Goal: Transaction & Acquisition: Purchase product/service

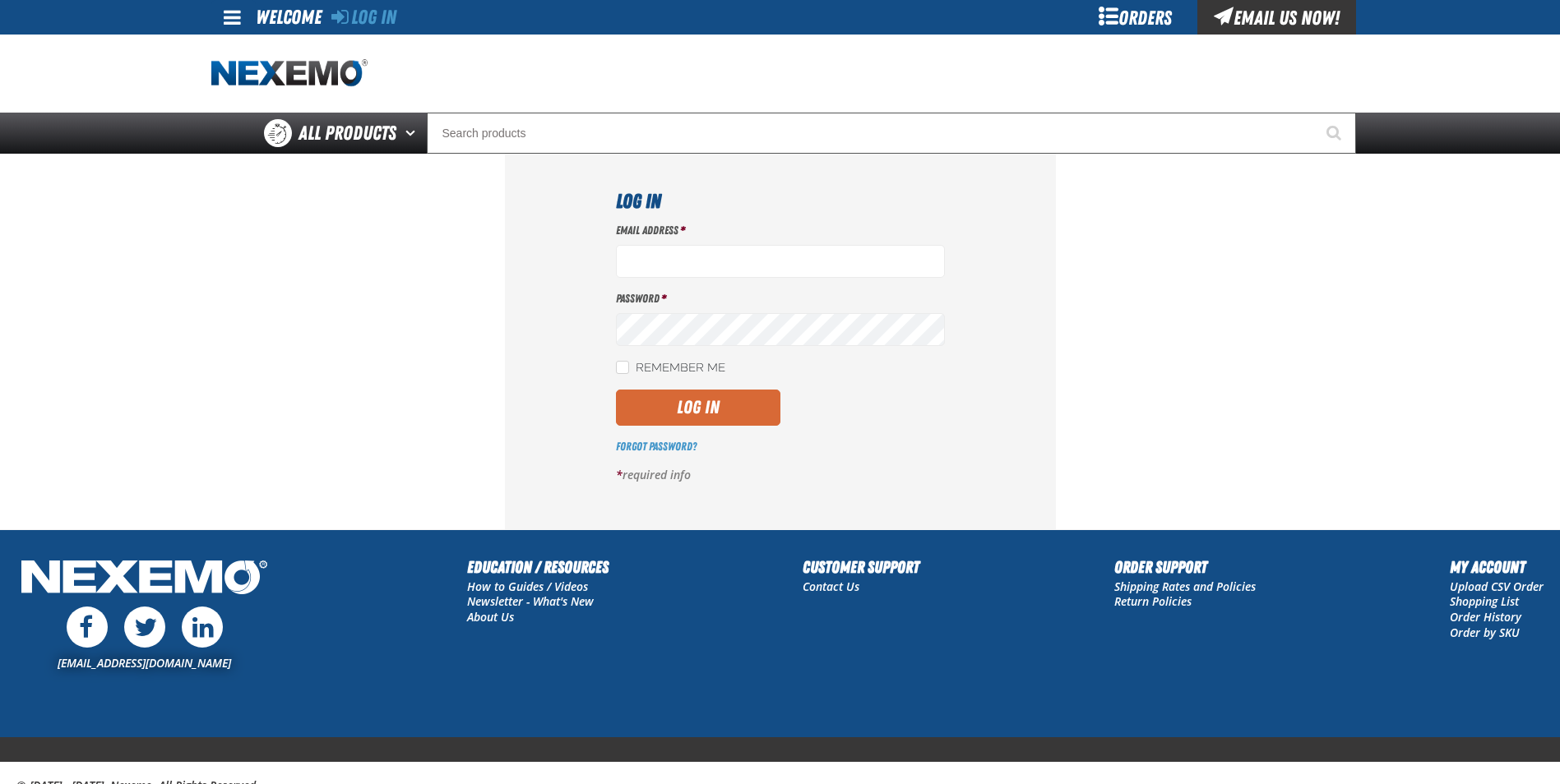
type input "gmiller@capitolchevy.com"
click at [708, 403] on button "Log In" at bounding box center [698, 408] width 164 height 36
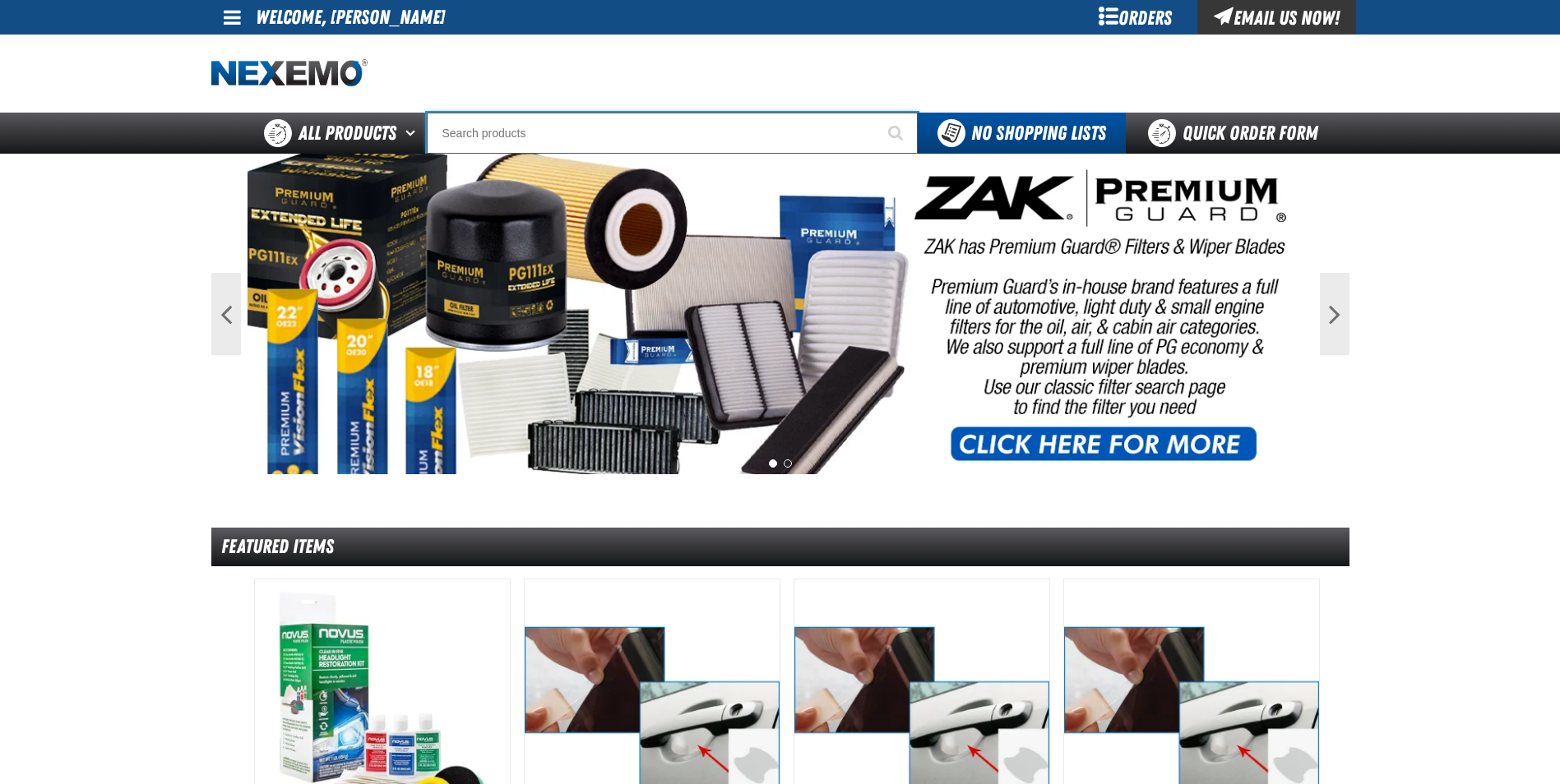
click at [479, 142] on input "Search" at bounding box center [671, 133] width 491 height 41
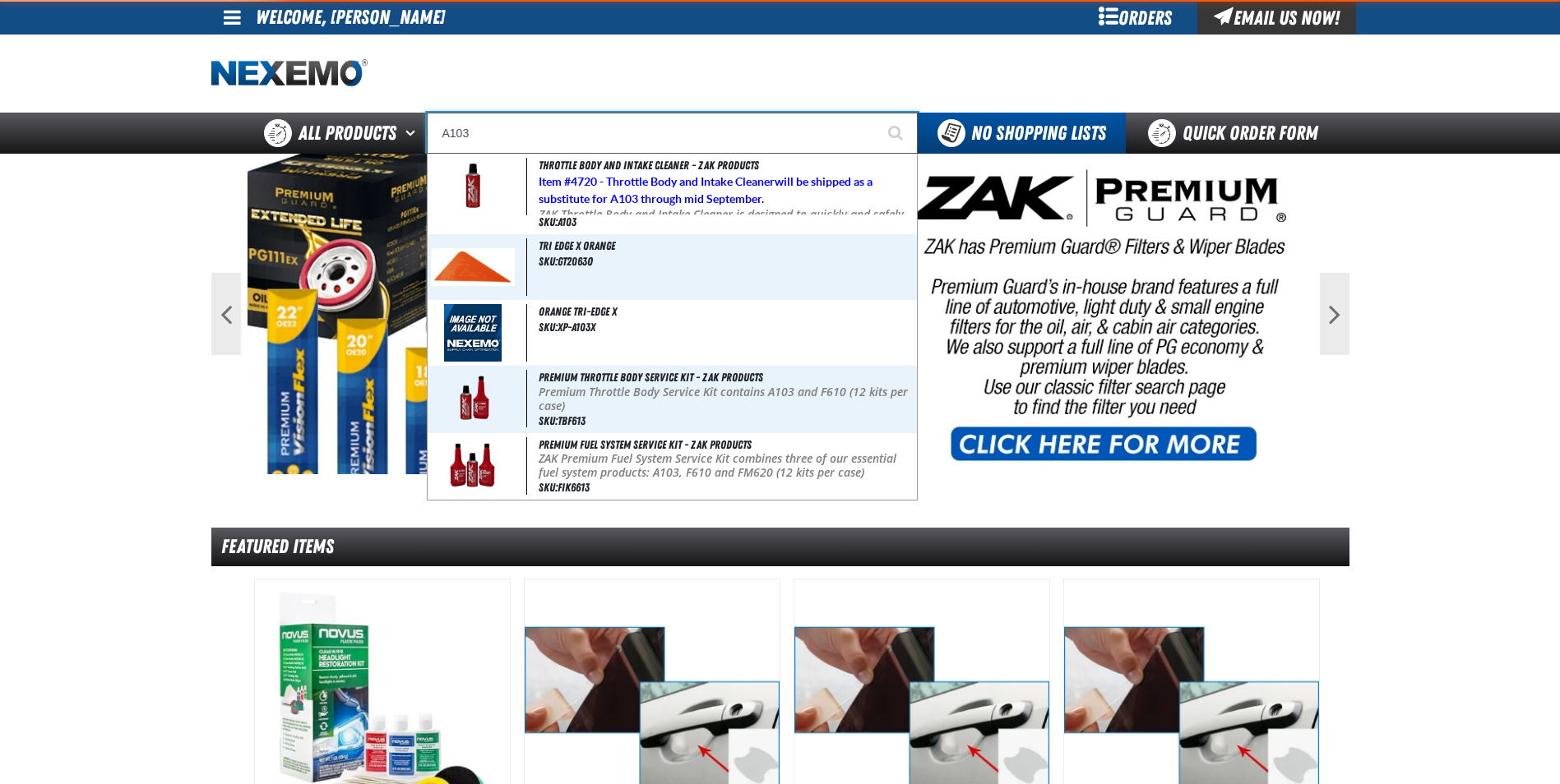
type input "A103"
click at [877, 113] on button "Start Searching" at bounding box center [897, 133] width 41 height 41
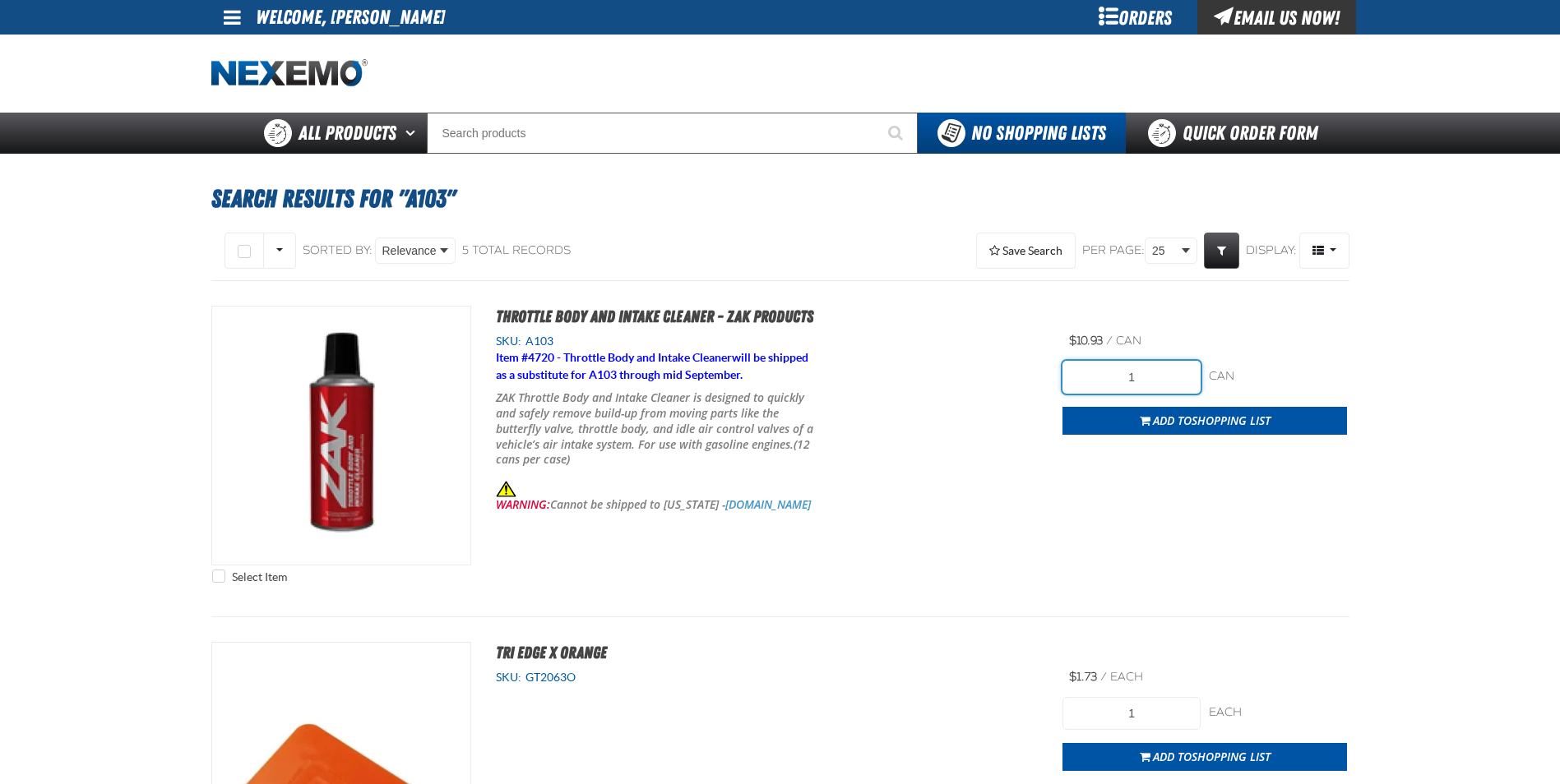
click at [1165, 383] on input "1" at bounding box center [1131, 377] width 138 height 33
type input "48"
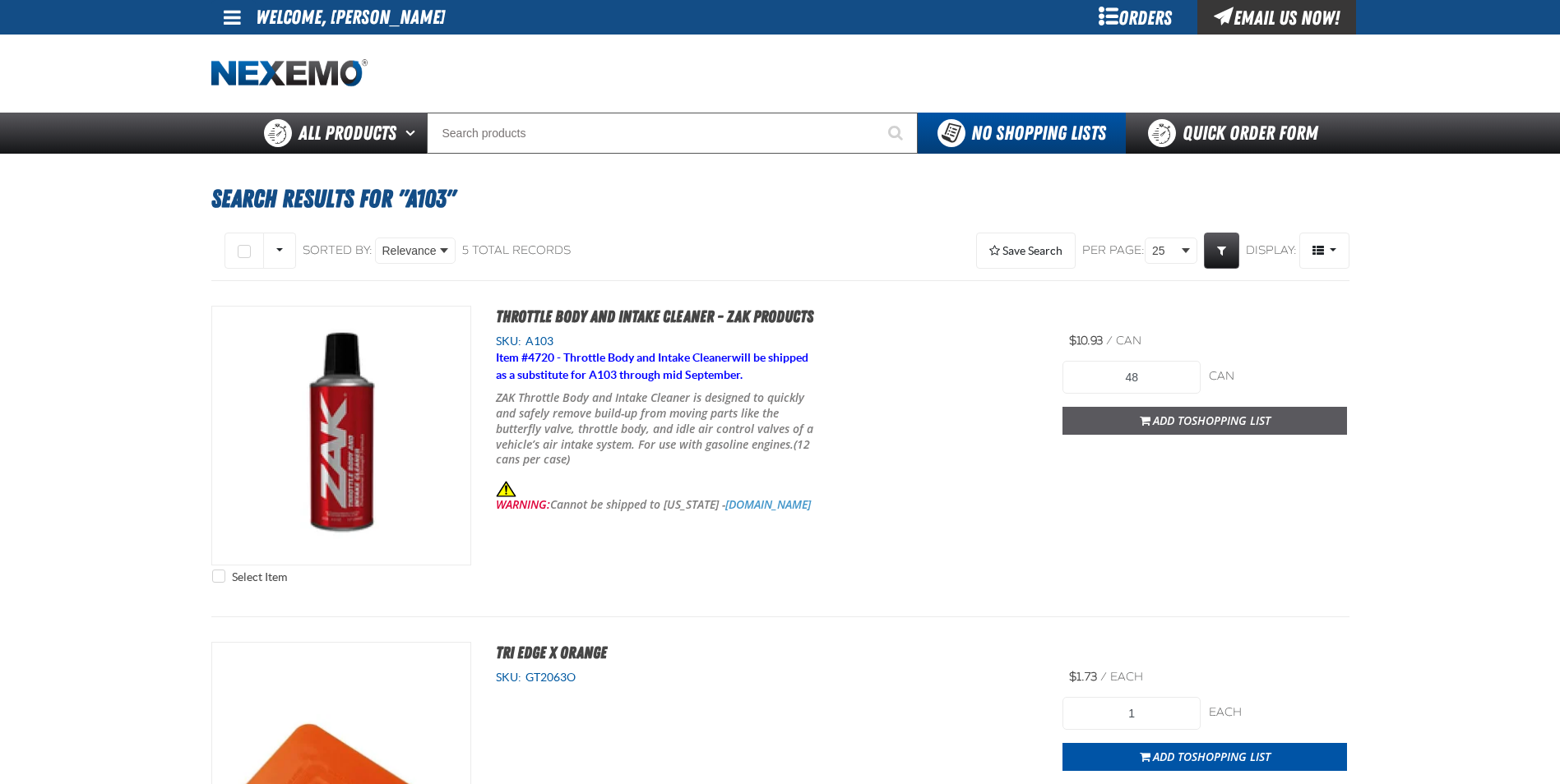
click at [1190, 416] on span "Add to Shopping List" at bounding box center [1212, 420] width 118 height 15
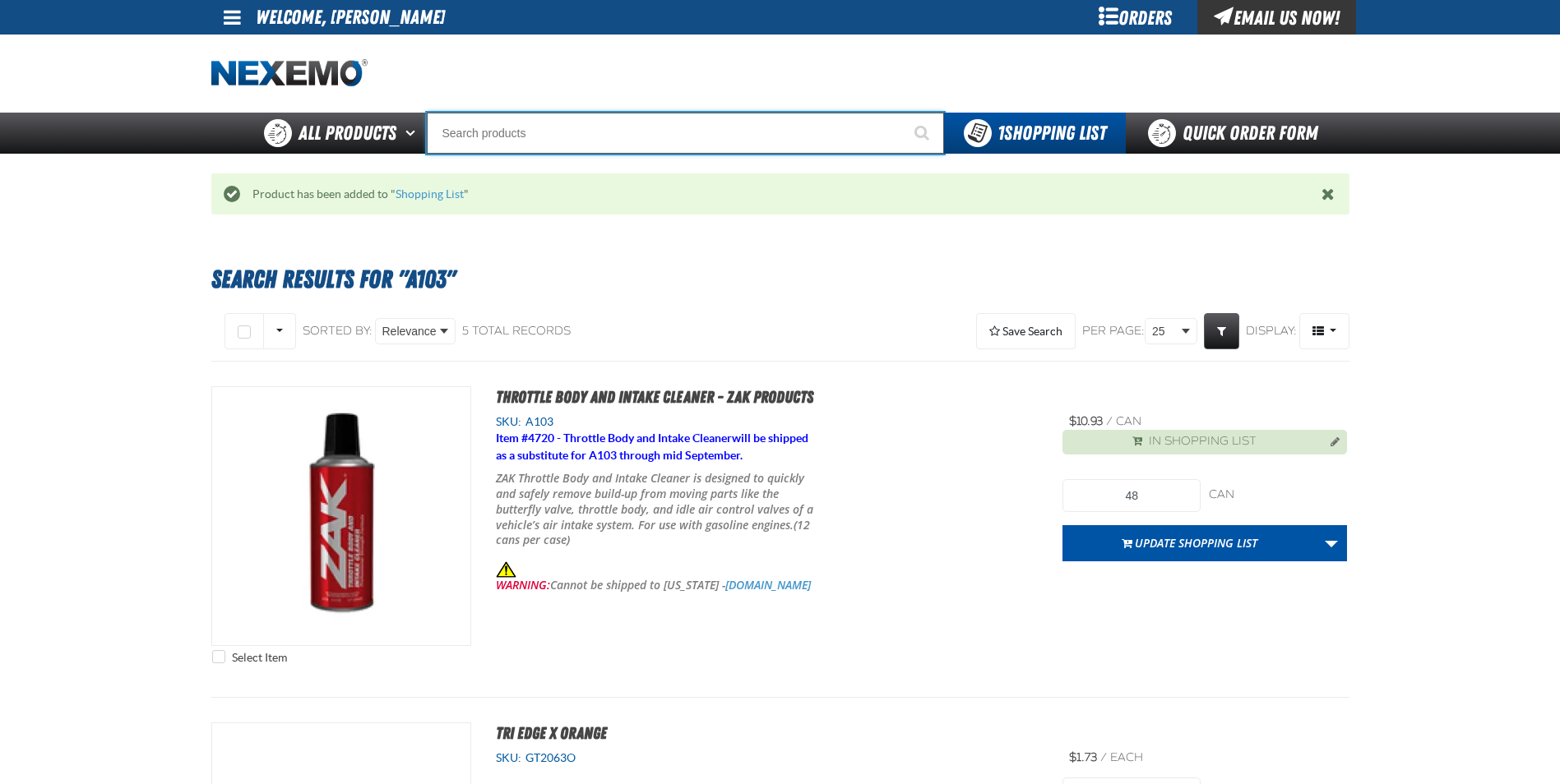
click at [610, 146] on input "Search" at bounding box center [685, 133] width 517 height 41
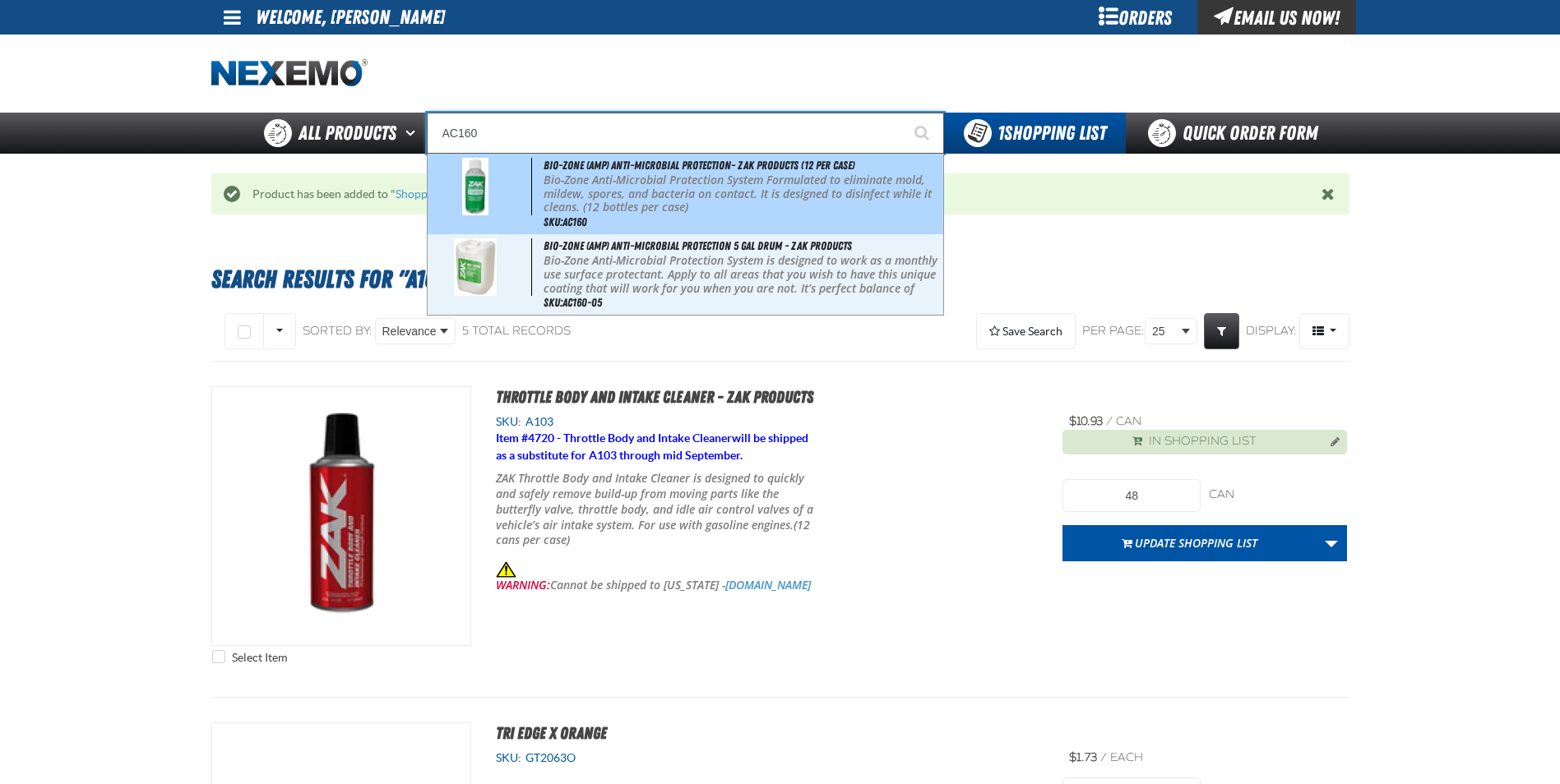
click at [648, 198] on p "Bio-Zone Anti-Microbial Protection System Formulated to eliminate mold, mildew,…" at bounding box center [741, 194] width 395 height 41
type input "Bio-Zone (AMP) Anti-Microbial Protection- ZAK Products (12 per case)"
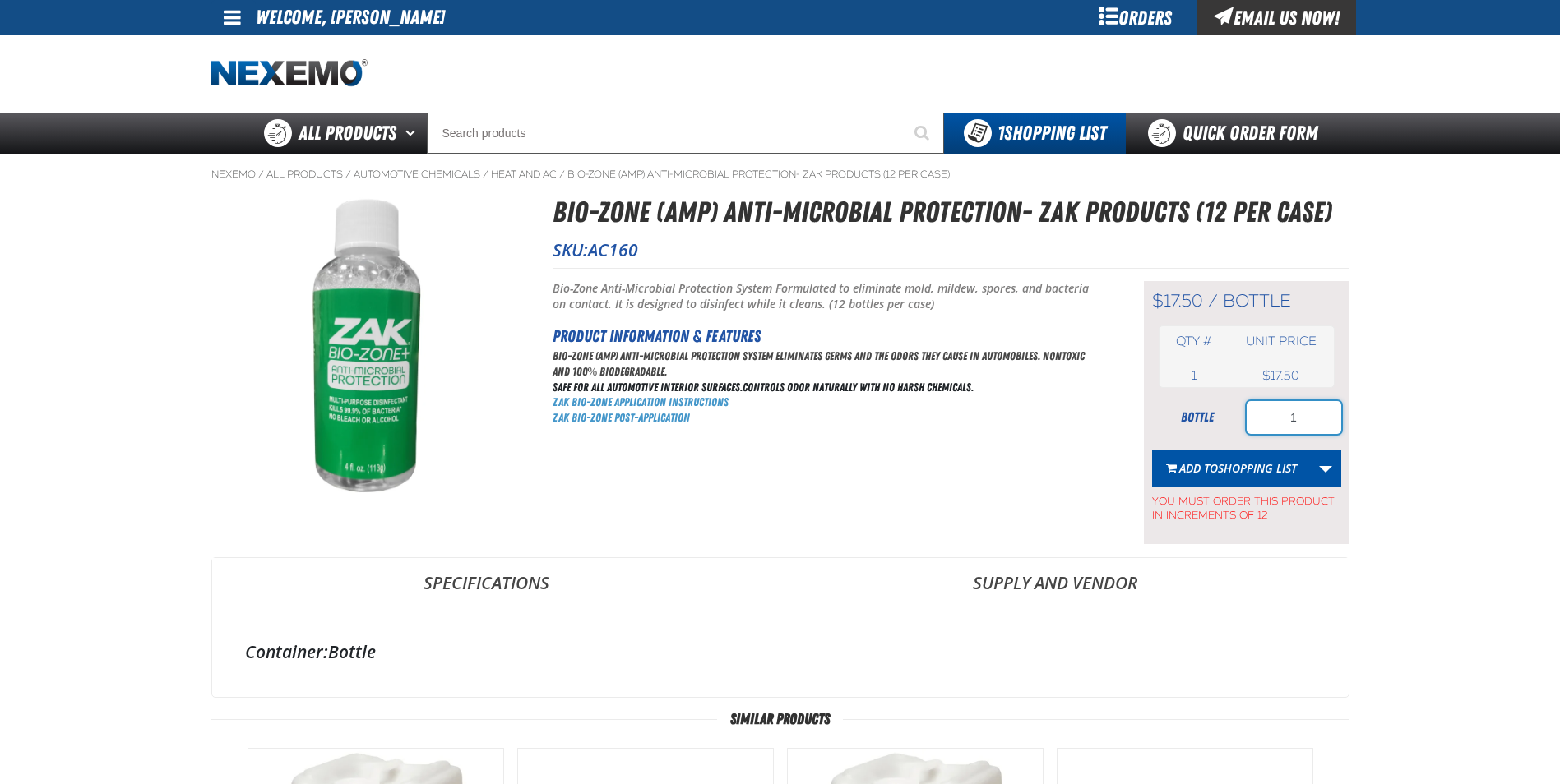
click at [1302, 428] on input "1" at bounding box center [1294, 417] width 95 height 33
type input "12"
click at [1255, 469] on span "Shopping List" at bounding box center [1256, 468] width 79 height 15
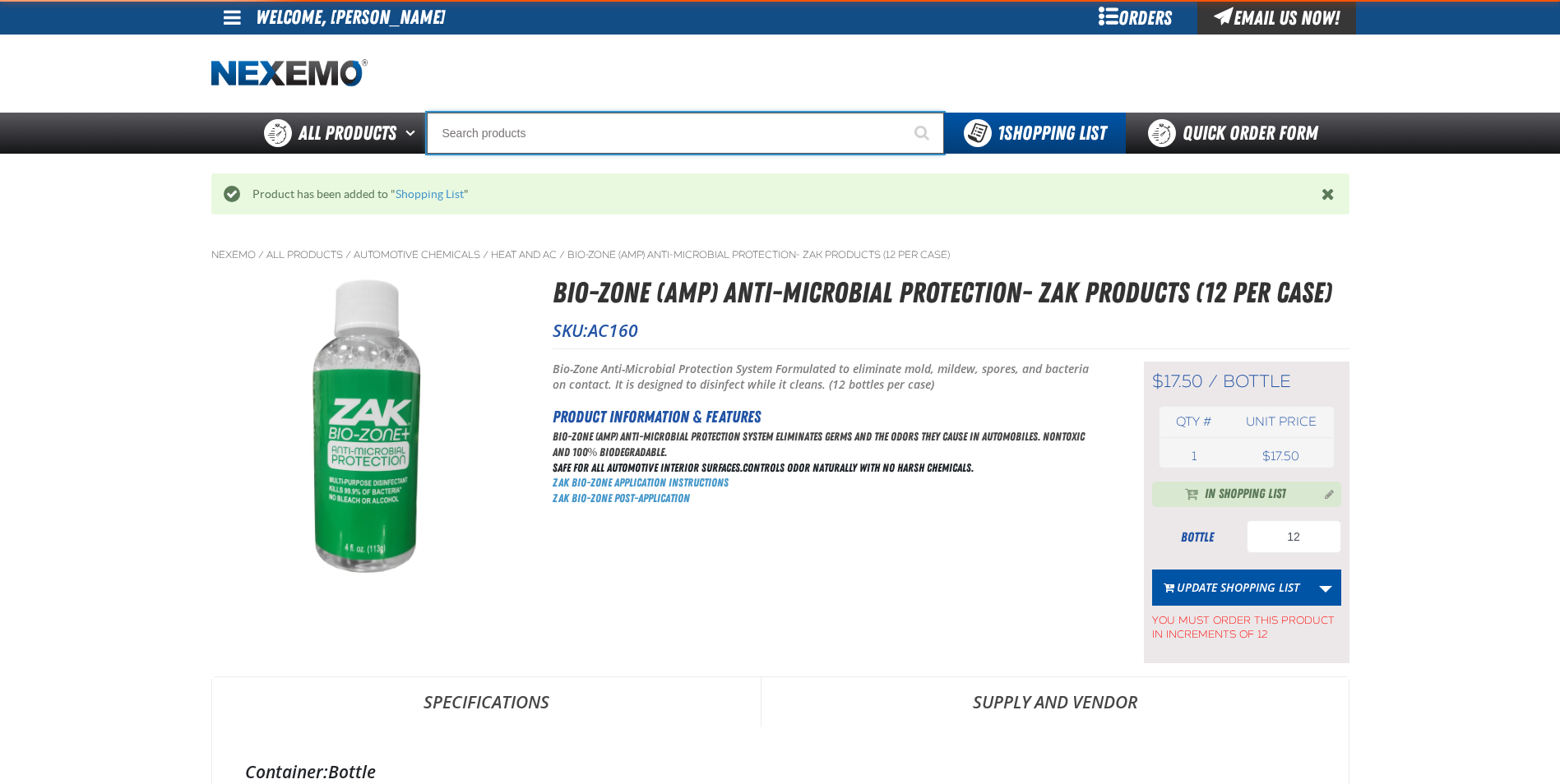
click at [560, 140] on input "Search" at bounding box center [685, 133] width 517 height 41
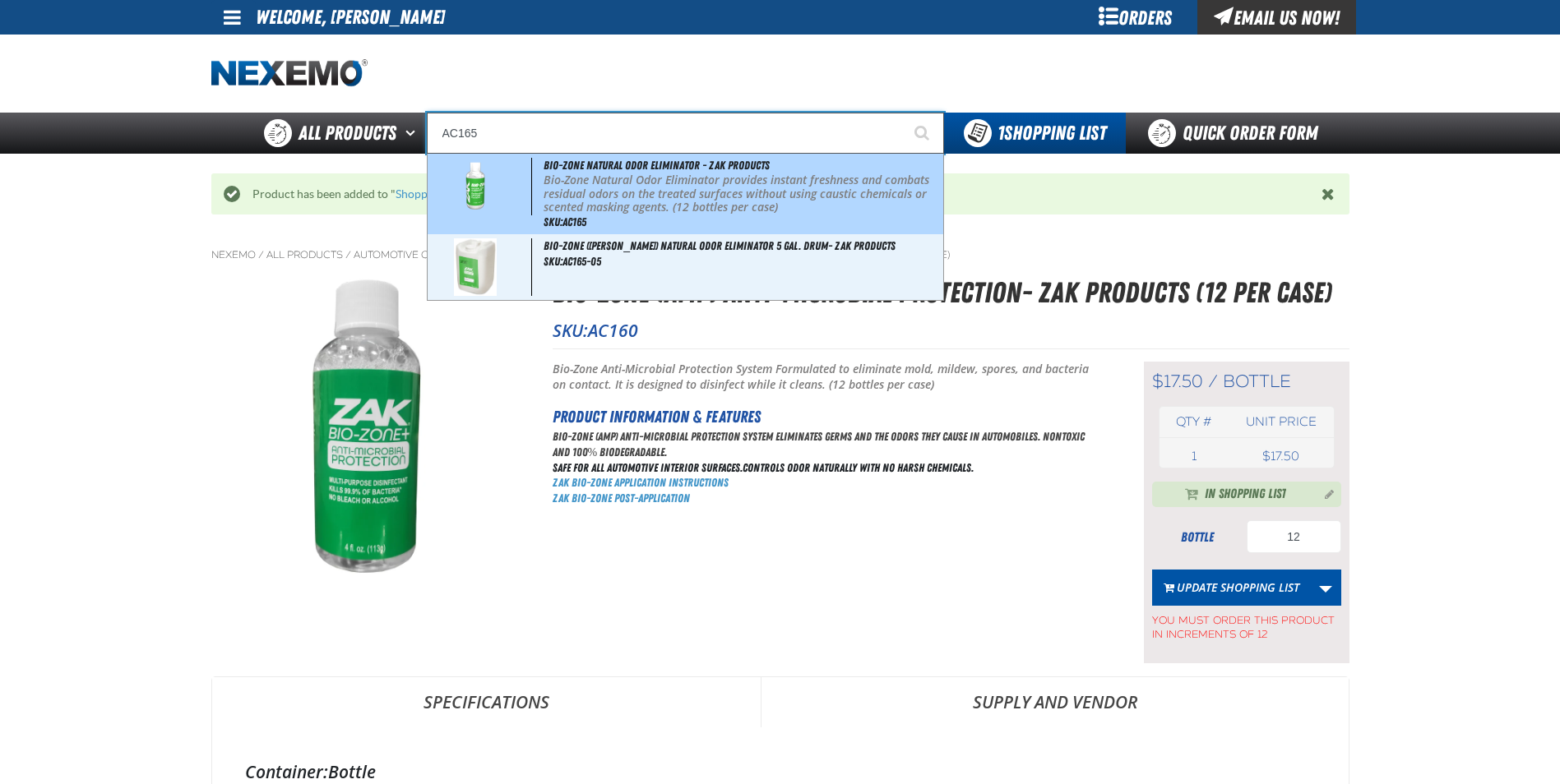
click at [660, 180] on p "Bio-Zone Natural Odor Eliminator provides instant freshness and combats residua…" at bounding box center [741, 194] width 395 height 41
type input "Bio-Zone Natural Odor Eliminator - ZAK Products"
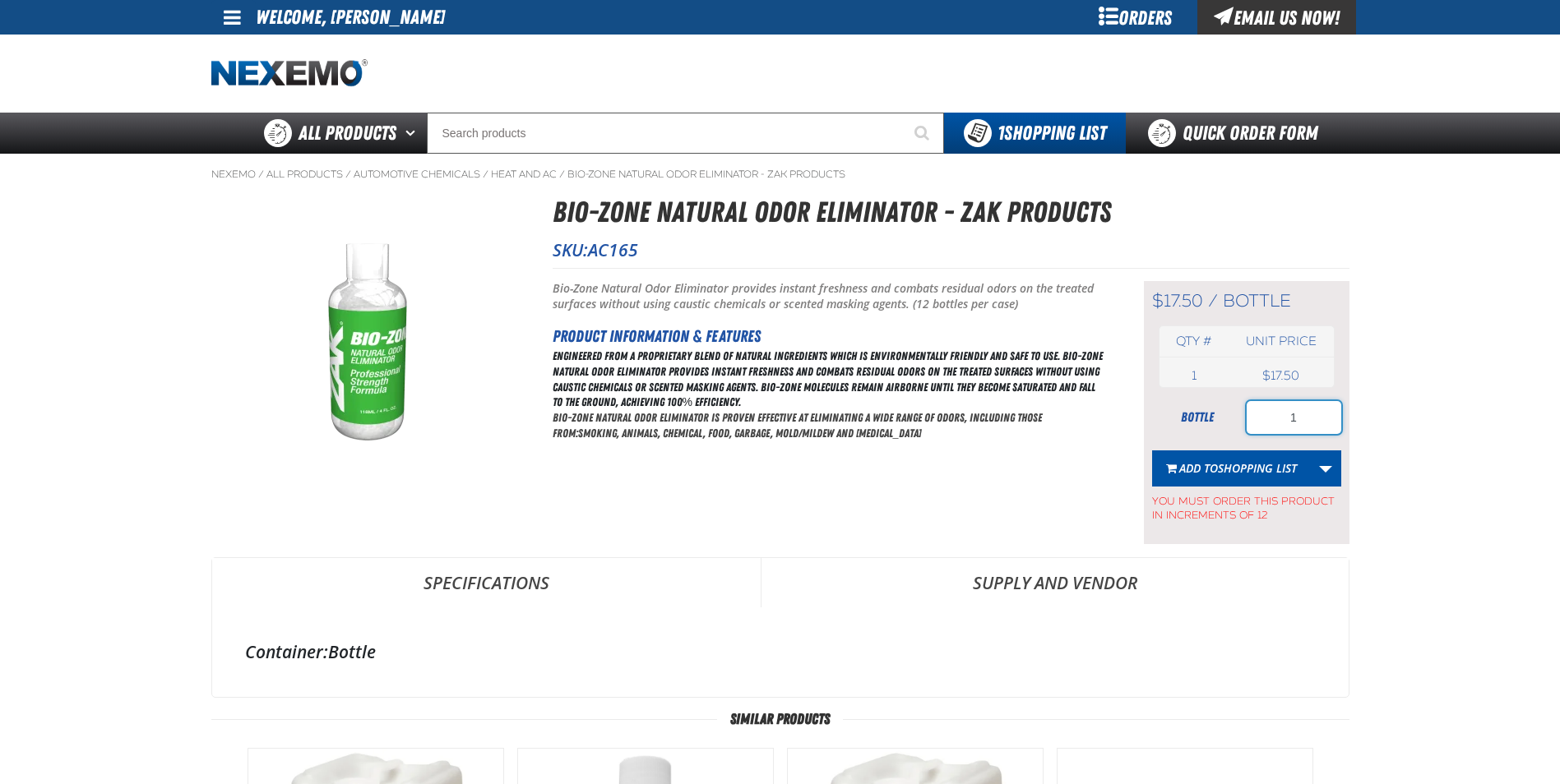
click at [1316, 420] on input "1" at bounding box center [1294, 417] width 95 height 33
type input "12"
click at [1229, 474] on span "Shopping List" at bounding box center [1256, 468] width 79 height 15
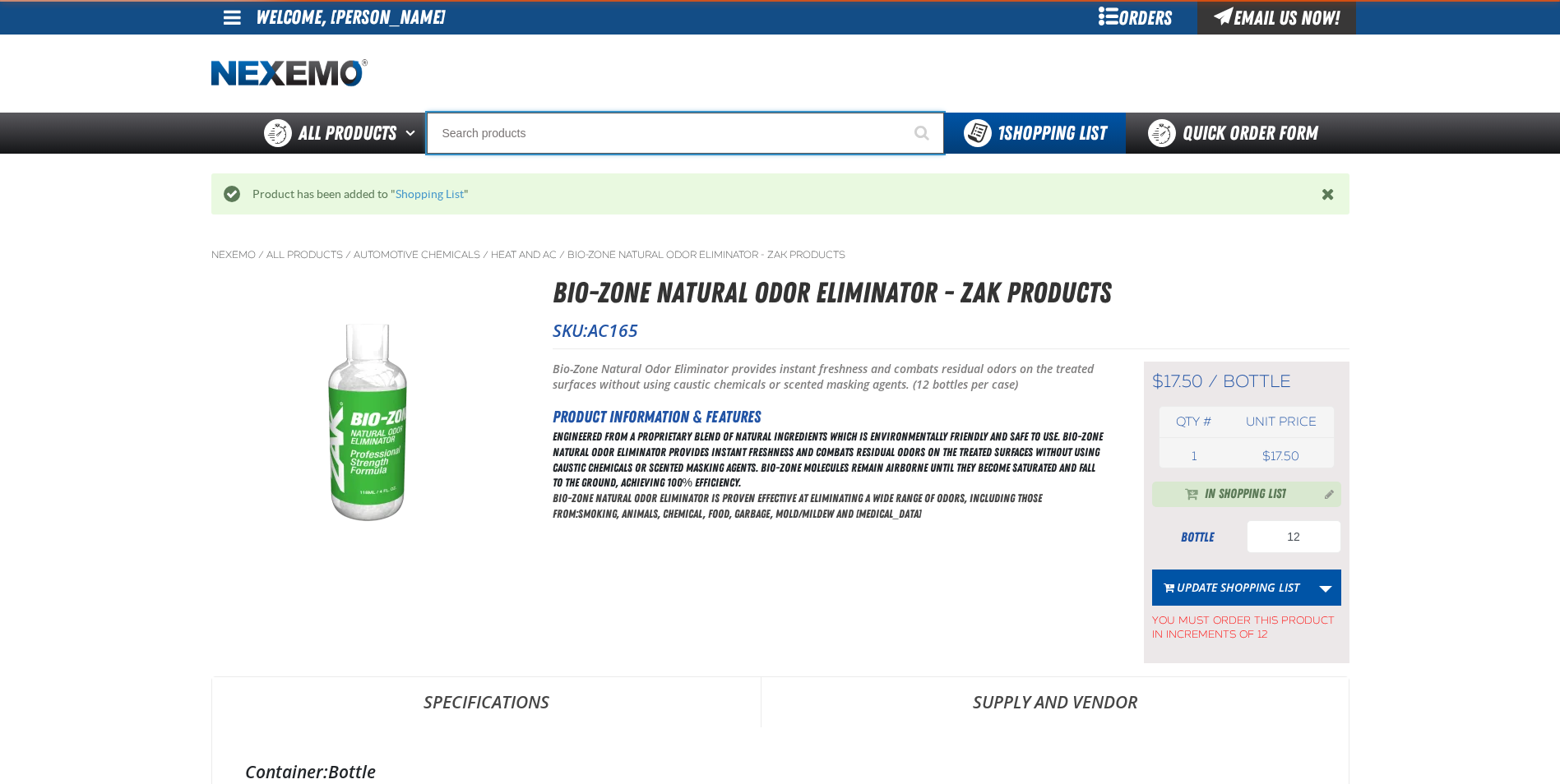
click at [632, 137] on input "Search" at bounding box center [685, 133] width 517 height 41
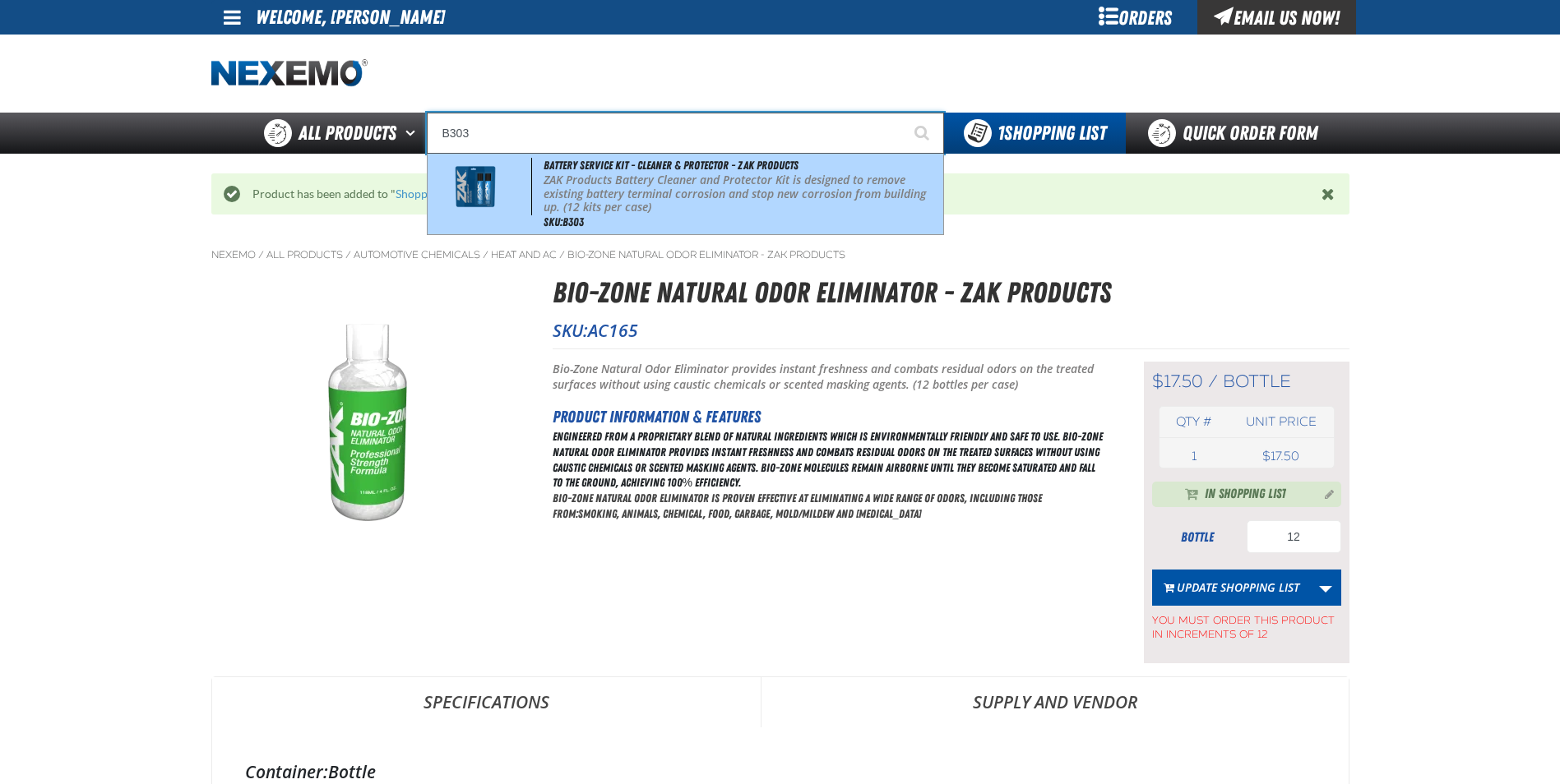
click at [599, 174] on p "ZAK Products Battery Cleaner and Protector Kit is designed to remove existing b…" at bounding box center [741, 194] width 395 height 41
type input "Battery Service Kit - Cleaner & Protector - ZAK Products"
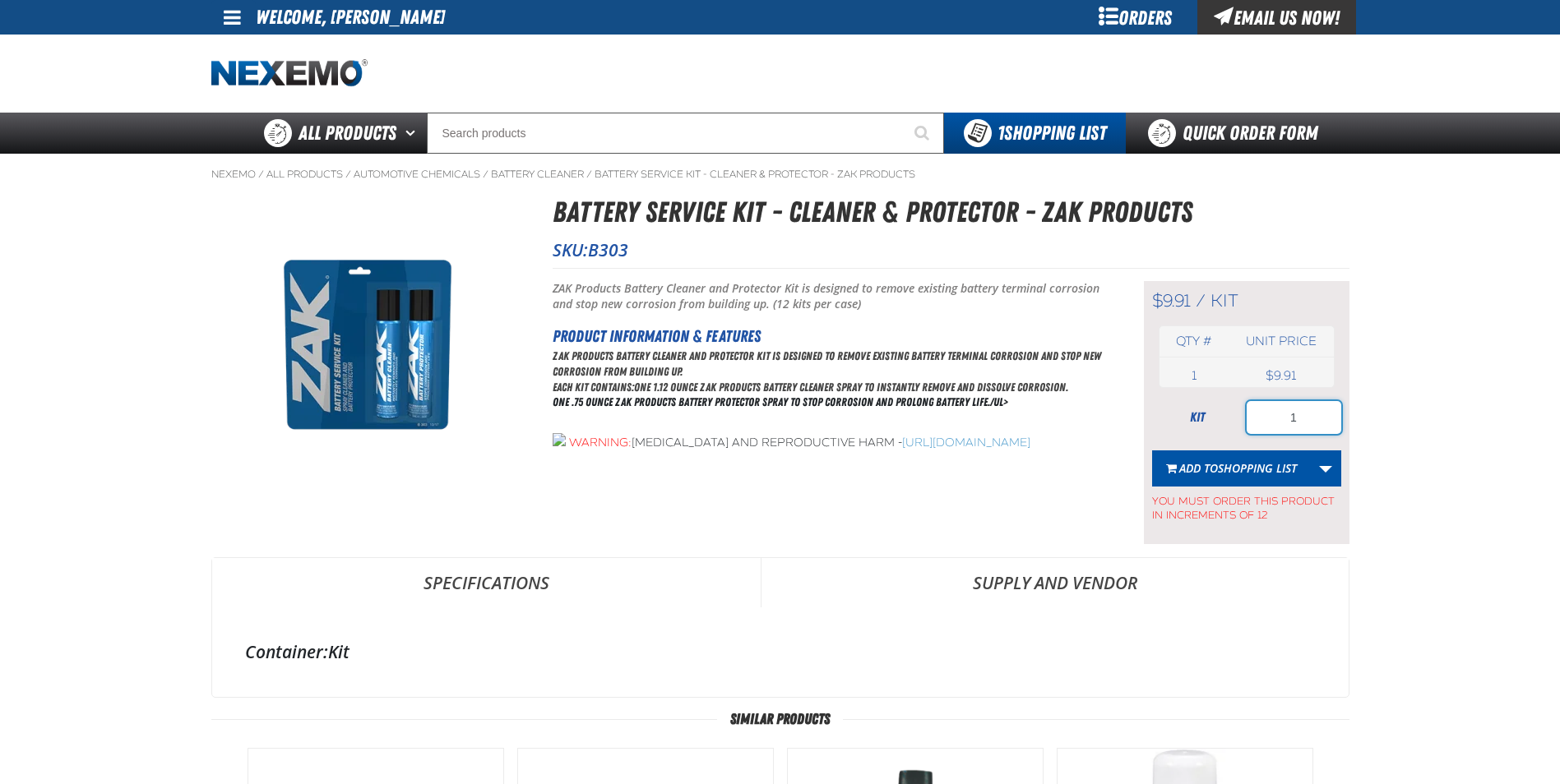
click at [1305, 419] on input "1" at bounding box center [1294, 417] width 95 height 33
type input "12"
click at [1294, 473] on span "Shopping List" at bounding box center [1256, 468] width 79 height 15
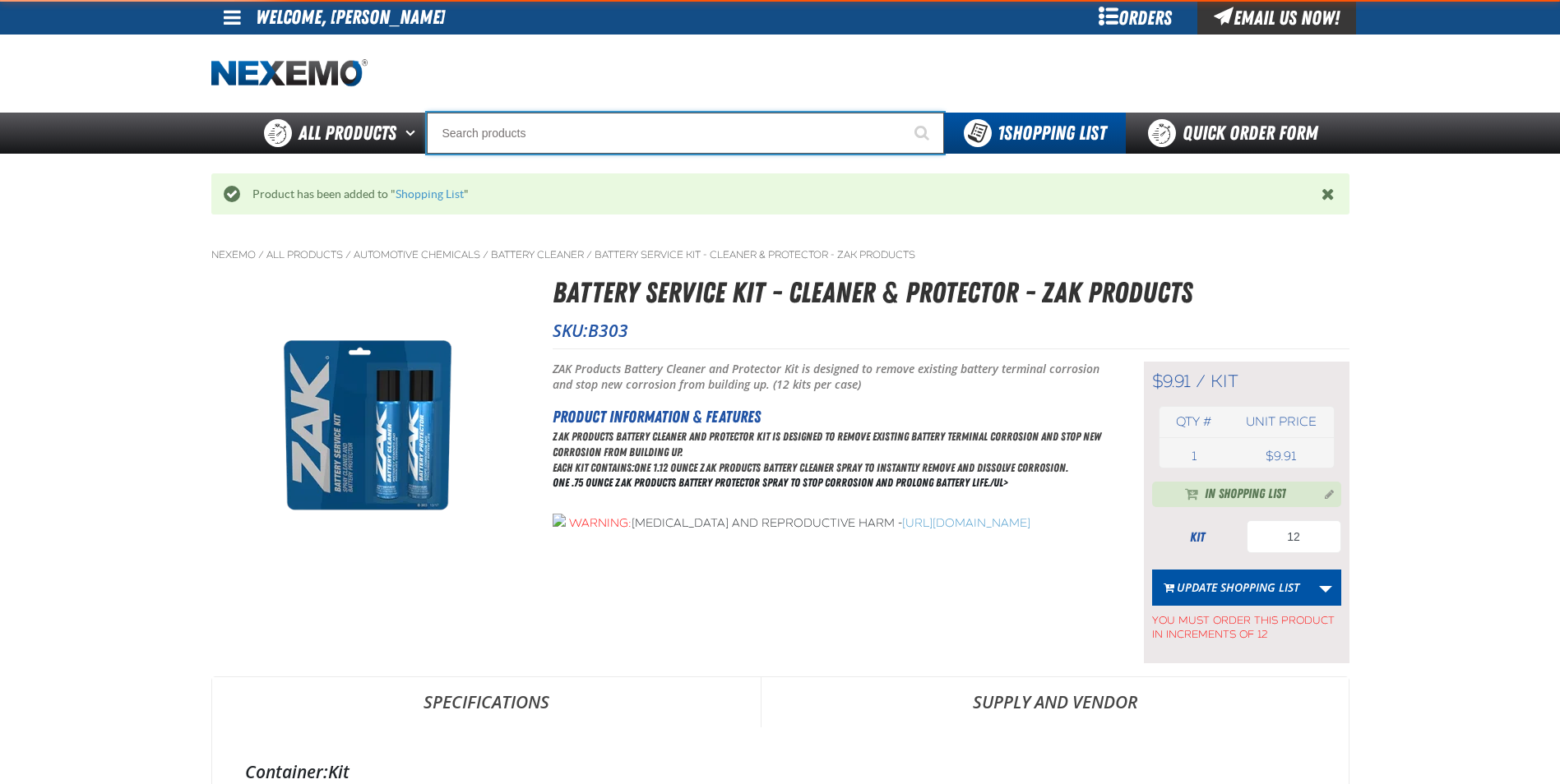
click at [613, 131] on input "Search" at bounding box center [685, 133] width 517 height 41
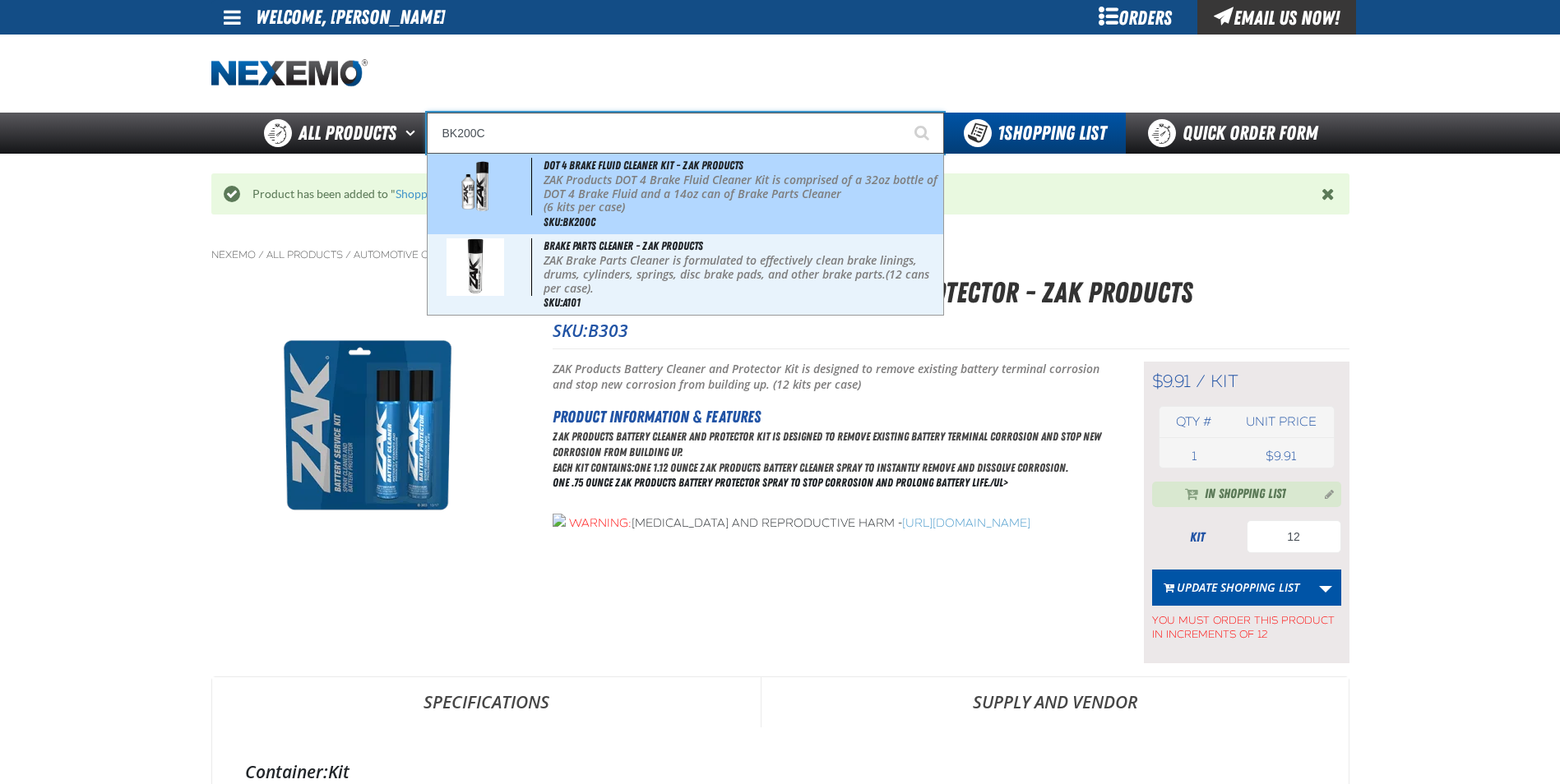
click at [666, 203] on p "(6 kits per case)" at bounding box center [741, 208] width 395 height 14
type input "DOT 4 Brake Fluid Cleaner Kit - ZAK Products"
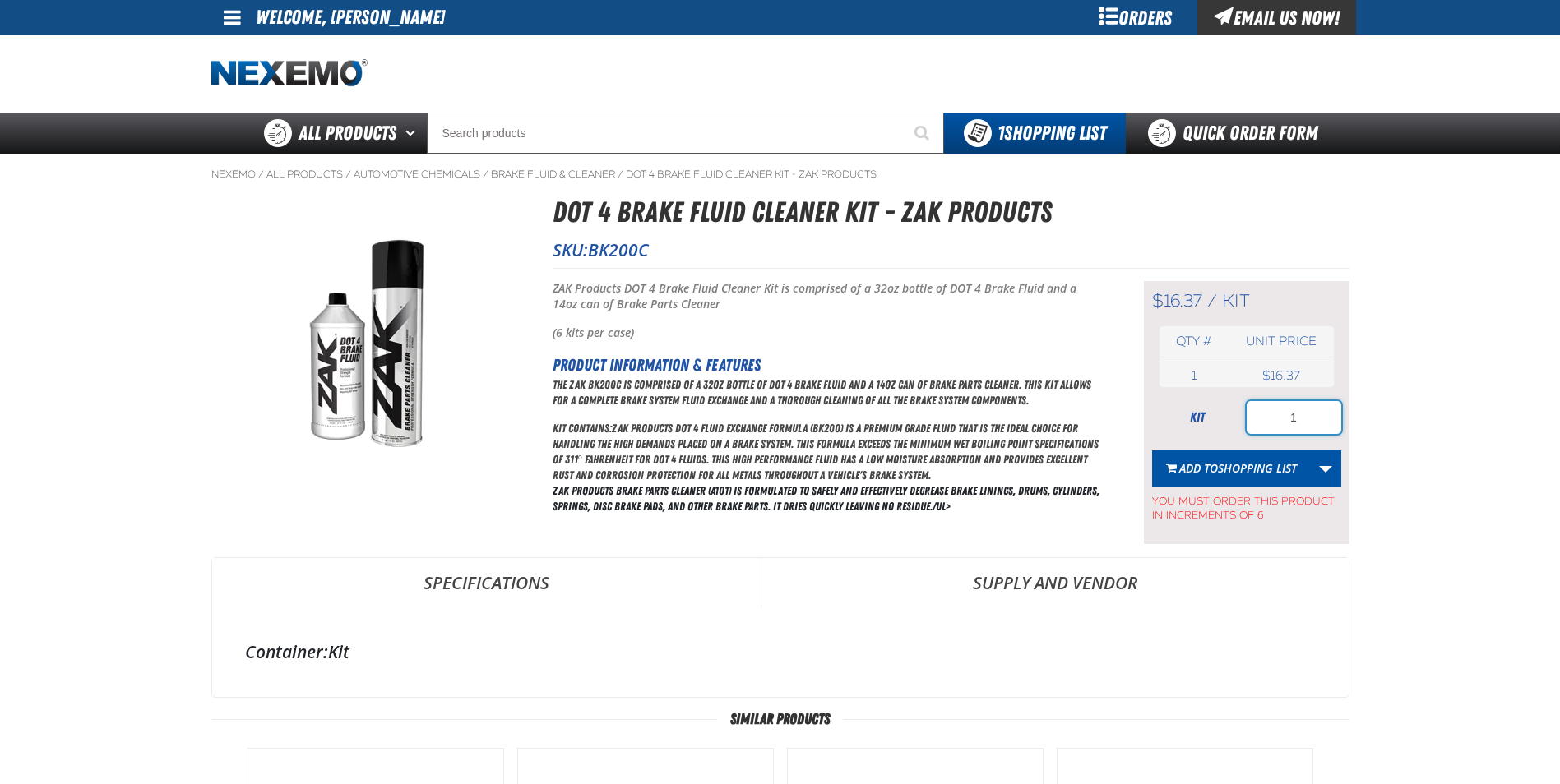
click at [1313, 420] on input "1" at bounding box center [1294, 417] width 95 height 33
type input "18"
click at [1246, 475] on span "Shopping List" at bounding box center [1256, 468] width 79 height 15
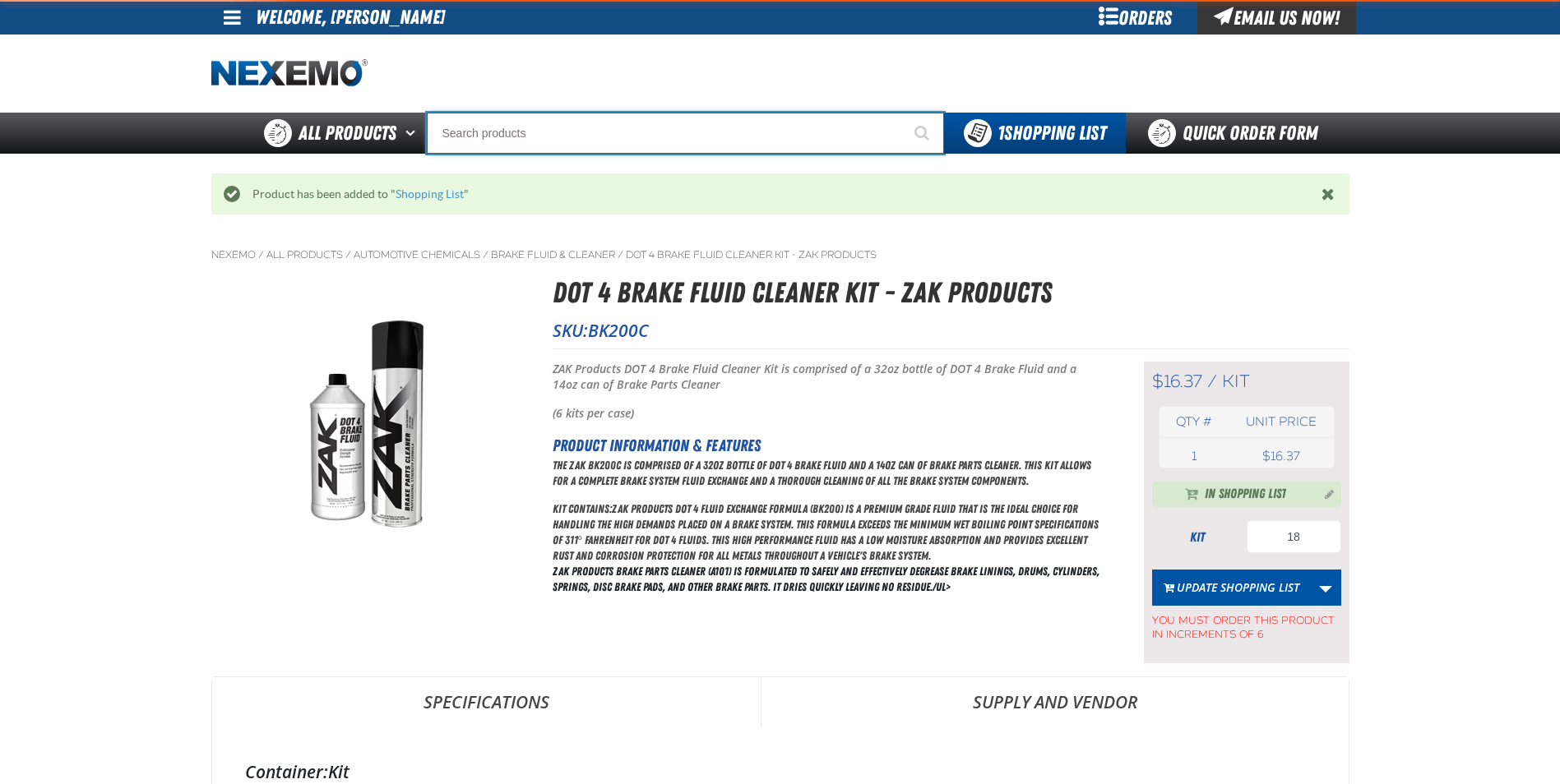
click at [584, 130] on input "Search" at bounding box center [685, 133] width 517 height 41
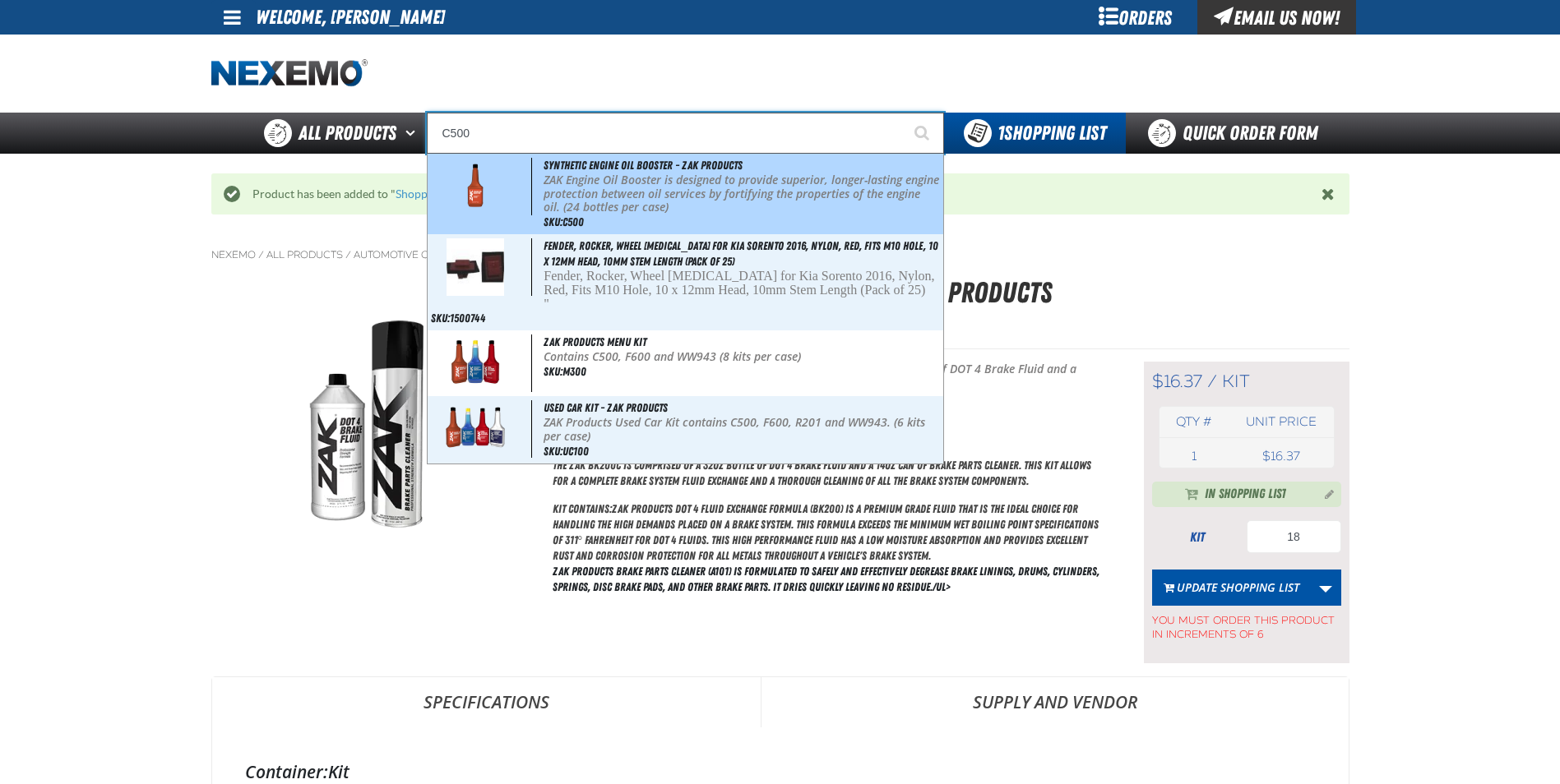
click at [670, 189] on p "ZAK Engine Oil Booster is designed to provide superior, longer-lasting engine p…" at bounding box center [741, 194] width 395 height 41
type input "Synthetic Engine Oil Booster - ZAK Products"
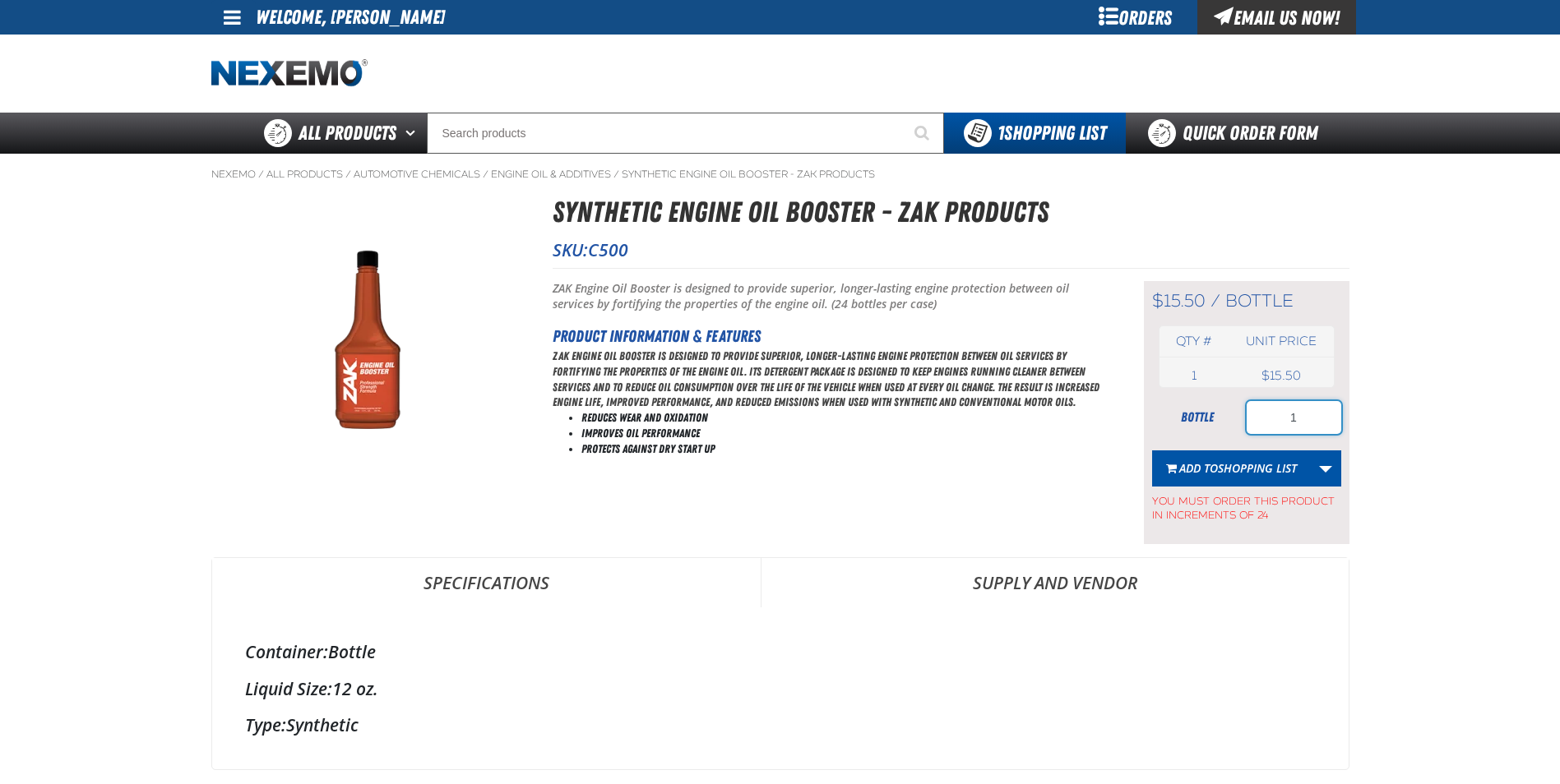
click at [1316, 423] on input "1" at bounding box center [1294, 417] width 95 height 33
type input "120"
click at [1227, 469] on span "Shopping List" at bounding box center [1256, 468] width 79 height 15
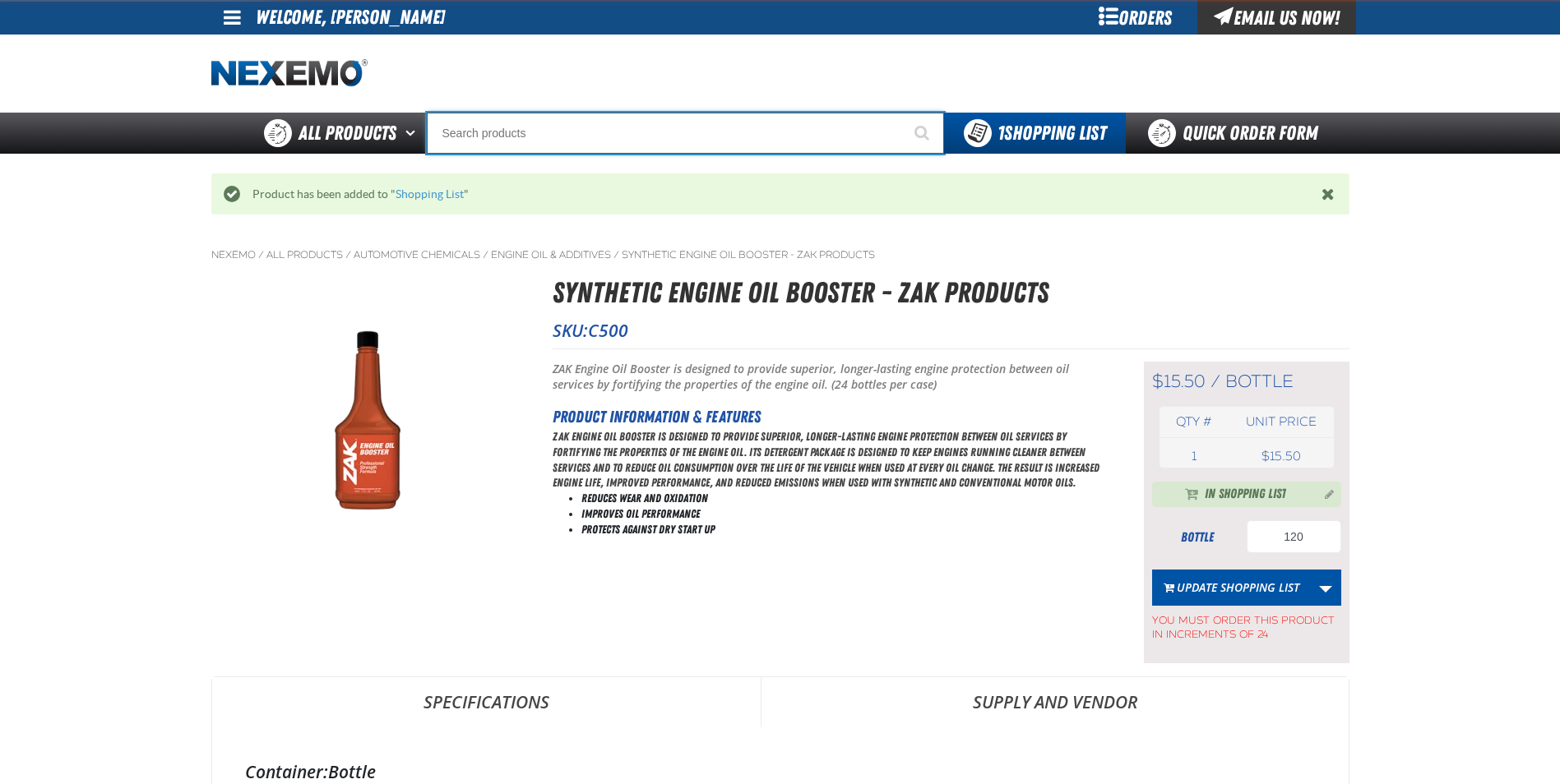
click at [489, 137] on input "Search" at bounding box center [685, 133] width 517 height 41
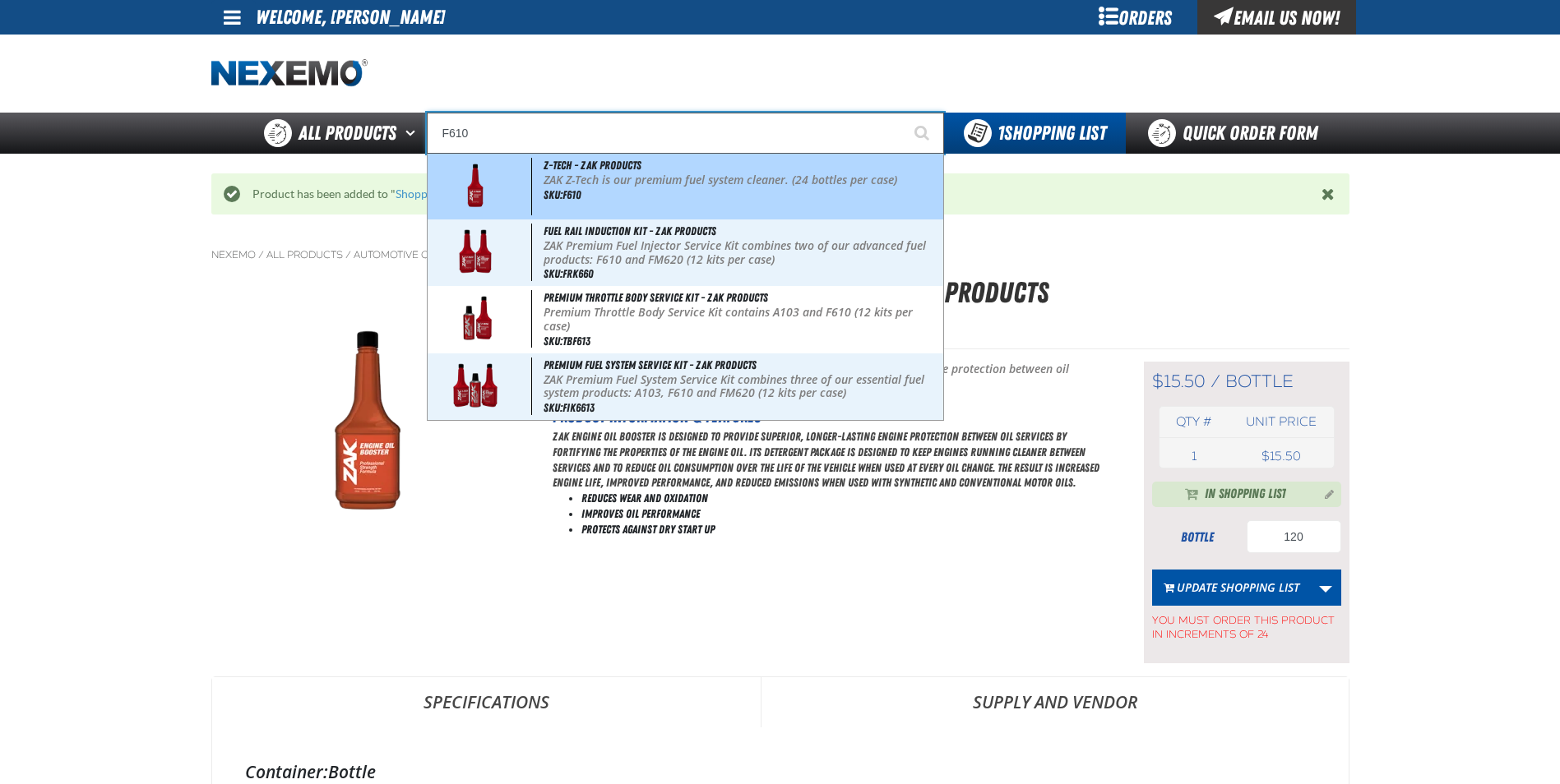
click at [606, 193] on div "Z-Tech - ZAK Products ZAK Z-Tech is our premium fuel system cleaner. (24 bottle…" at bounding box center [685, 186] width 515 height 66
type input "Z-Tech - ZAK Products"
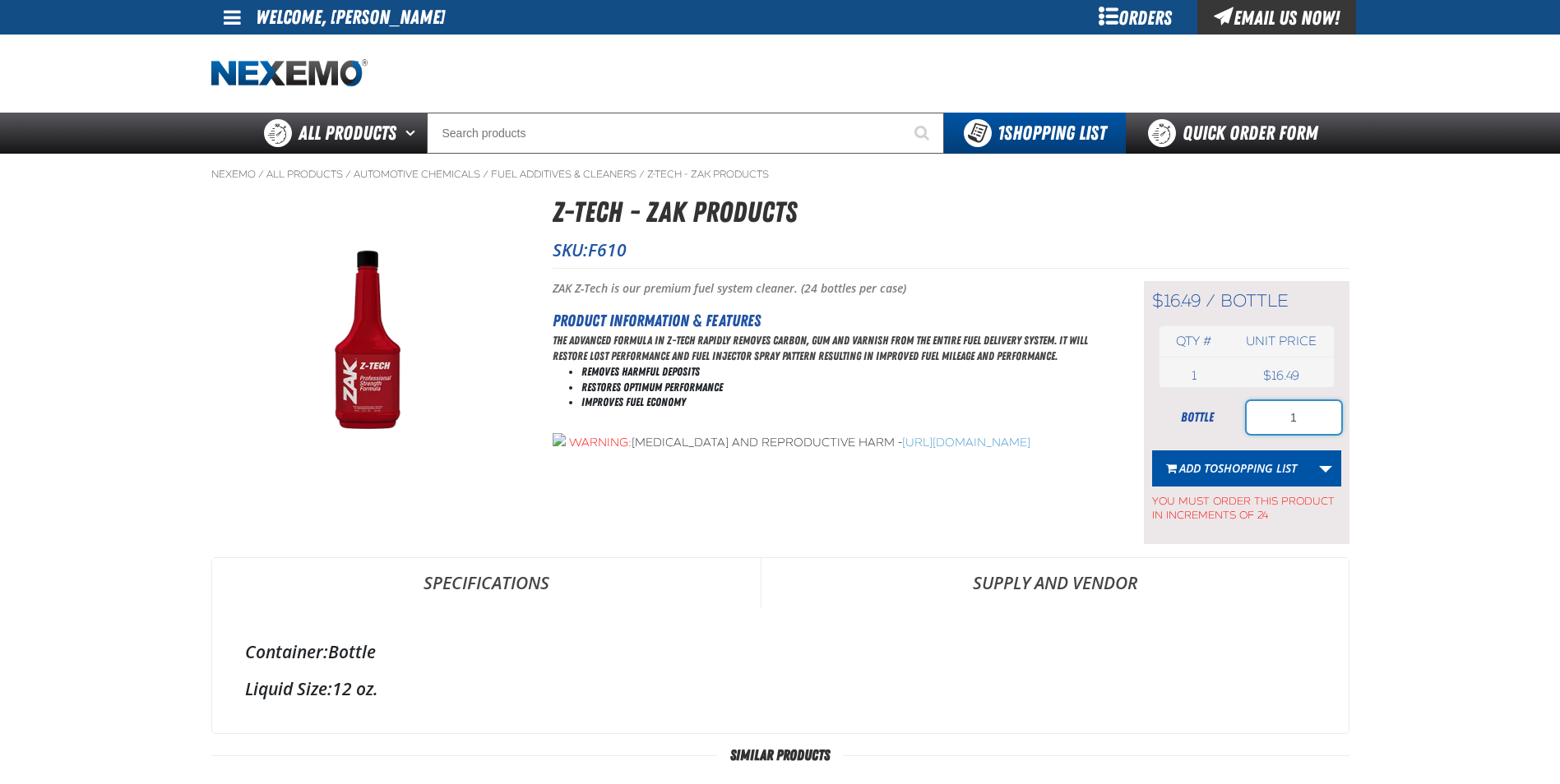
click at [1306, 423] on input "1" at bounding box center [1294, 417] width 95 height 33
type input "120"
click at [1234, 471] on span "Shopping List" at bounding box center [1256, 468] width 79 height 15
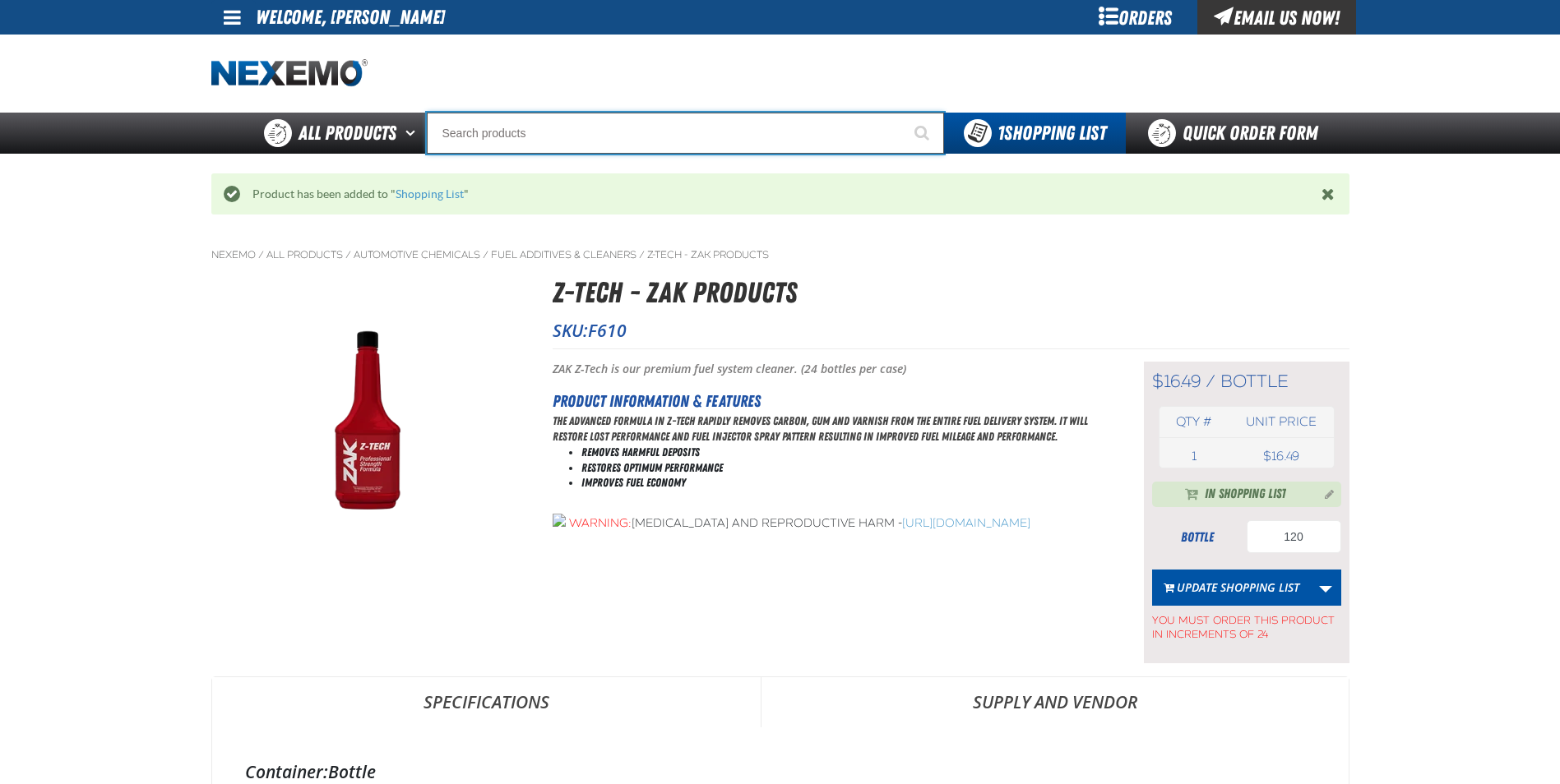
click at [488, 136] on input "Search" at bounding box center [685, 133] width 517 height 41
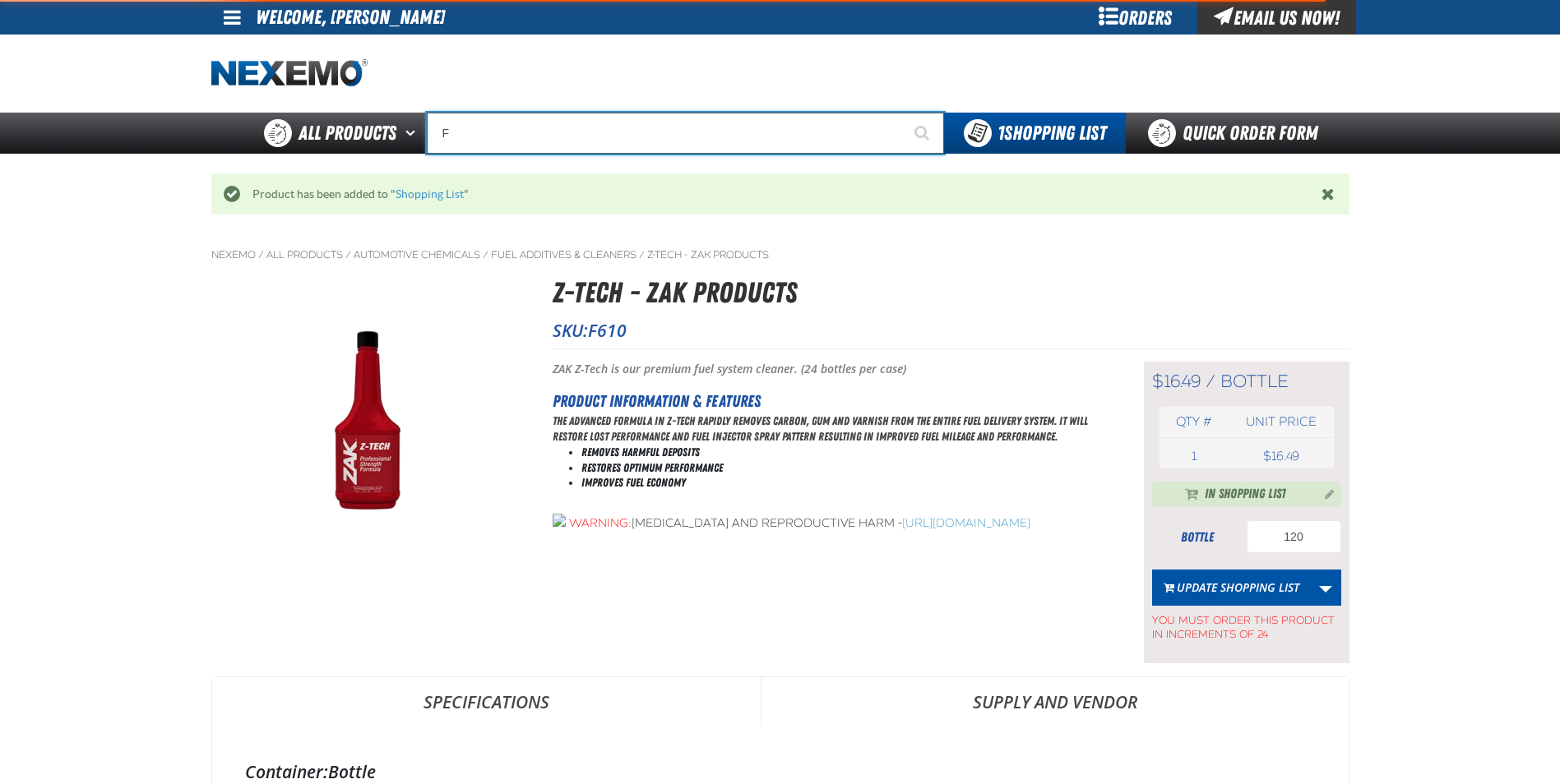
type input "FR"
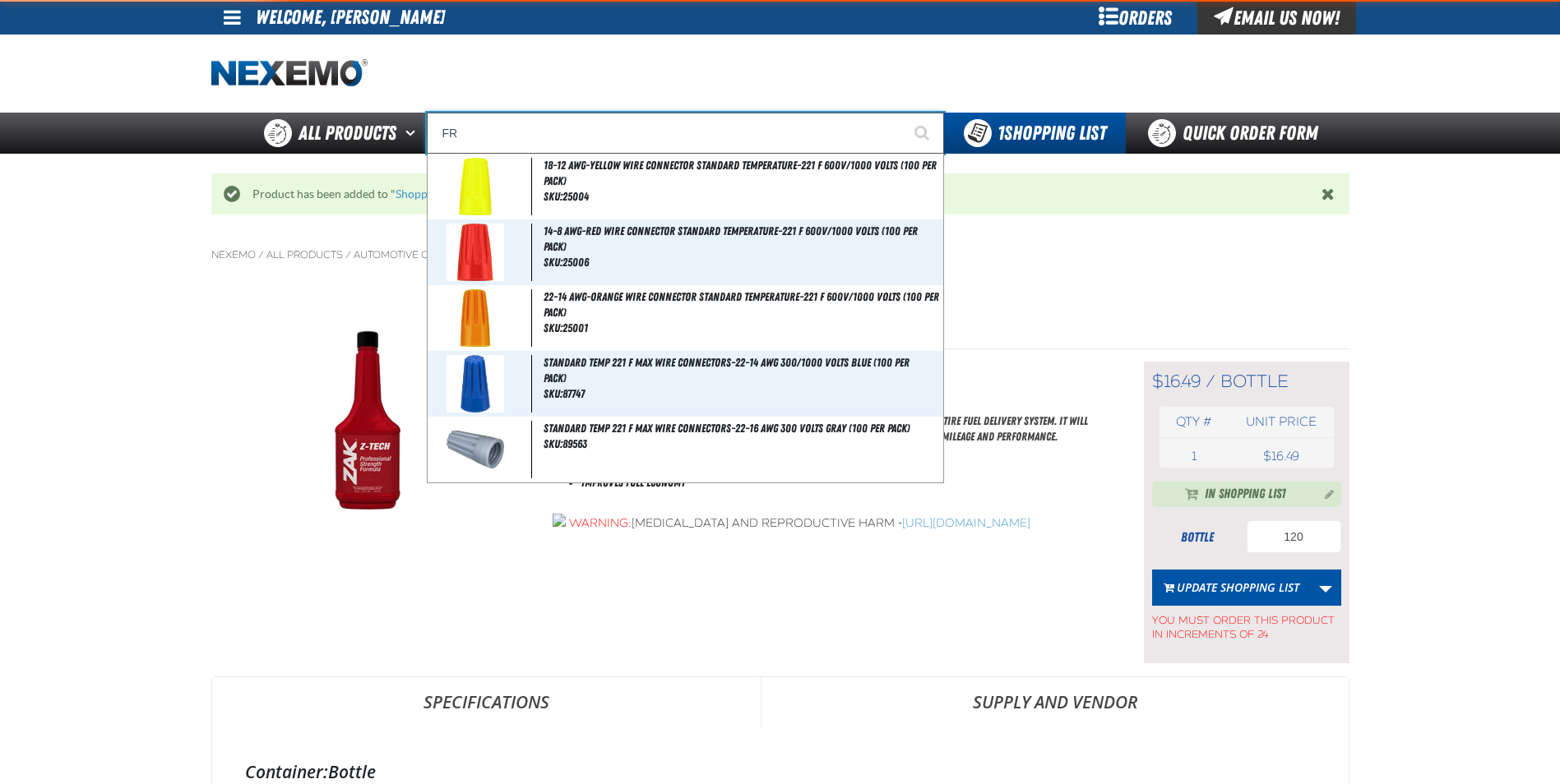
type input "FROM"
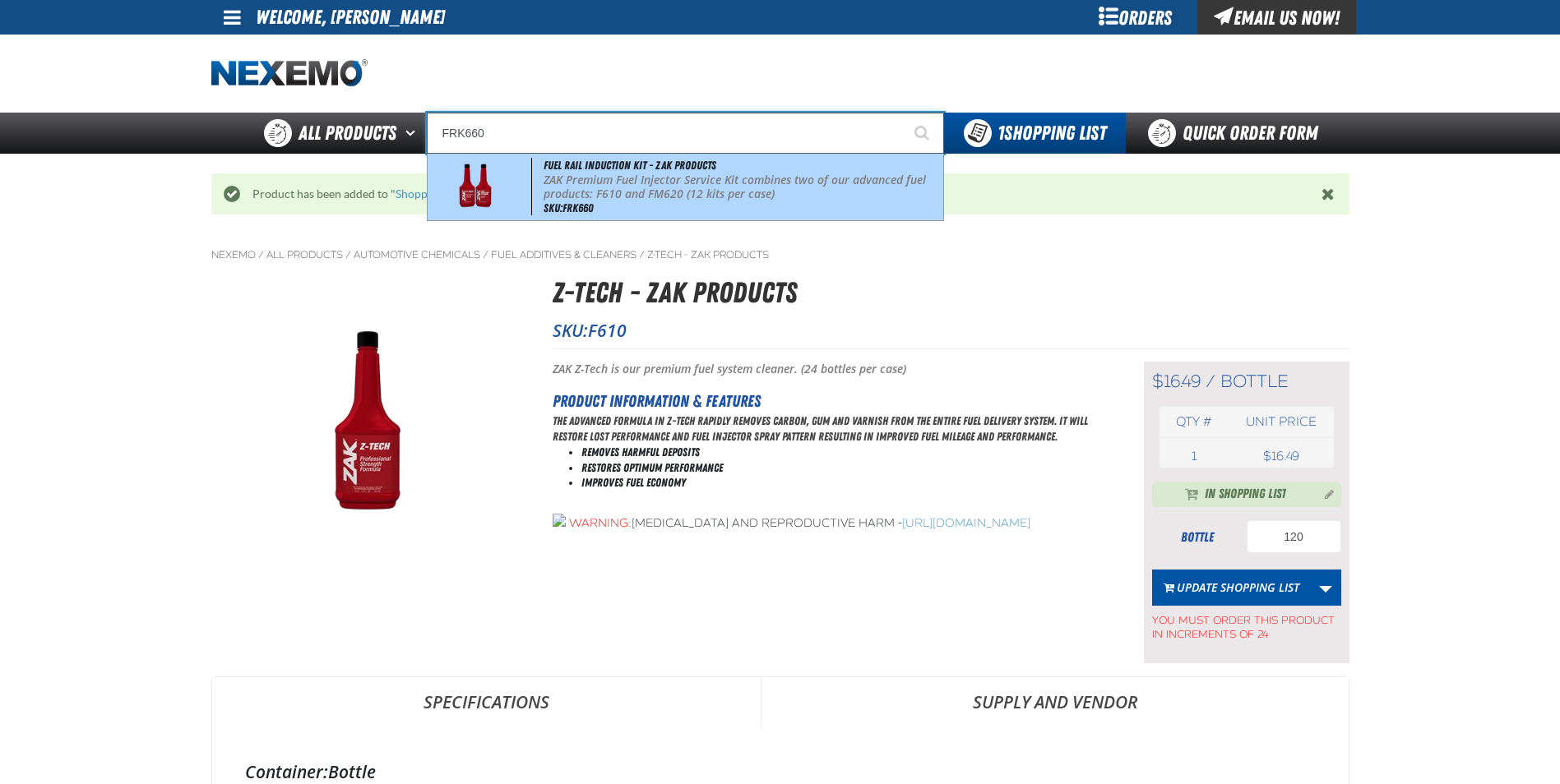
click at [609, 207] on div "Fuel Rail Induction Kit - ZAK Products ZAK Premium Fuel Injector Service Kit co…" at bounding box center [685, 186] width 515 height 67
type input "Fuel Rail Induction Kit - ZAK Products"
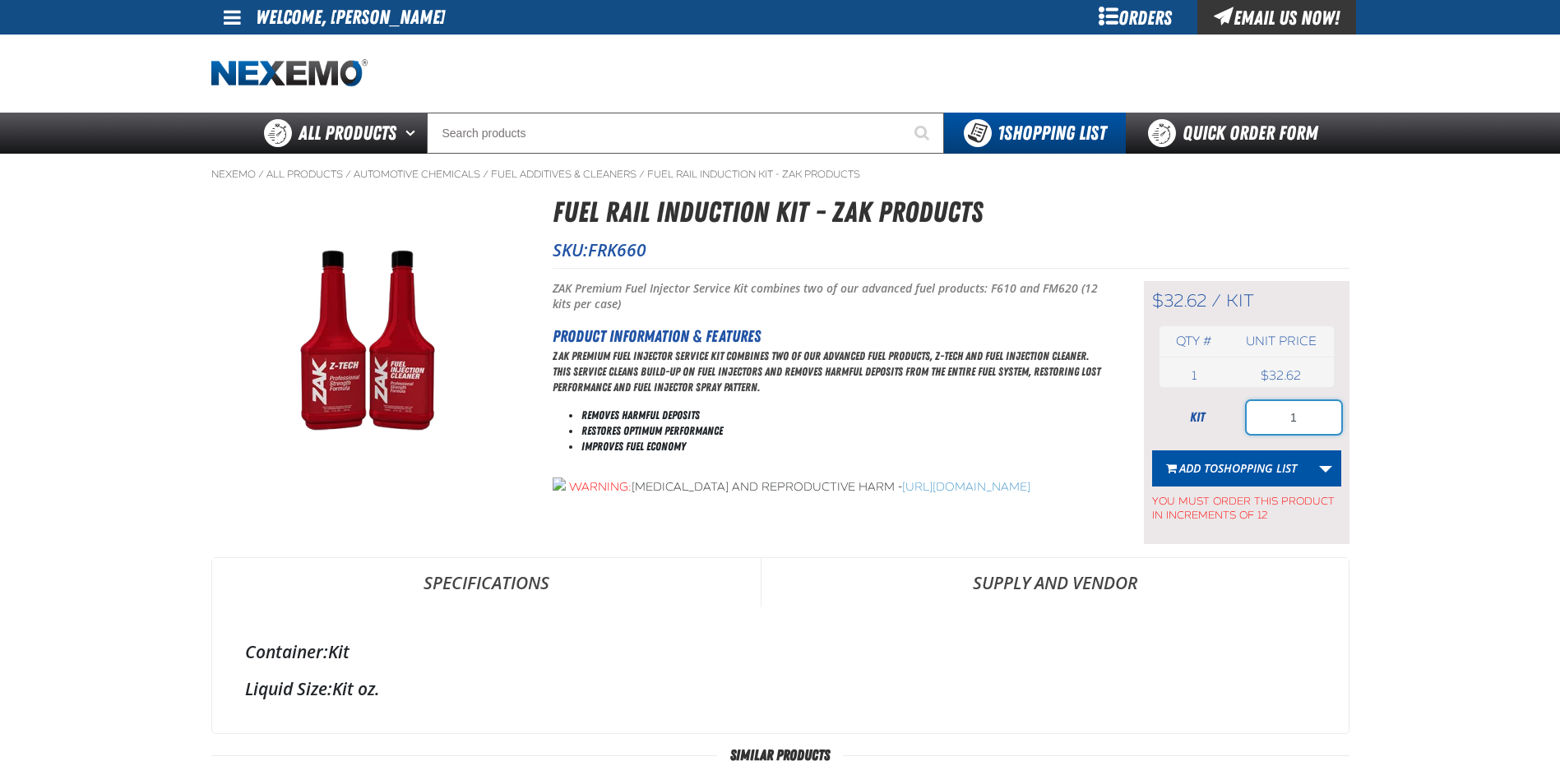
click at [1301, 417] on input "1" at bounding box center [1294, 417] width 95 height 33
type input "1"
type input "24"
drag, startPoint x: 1153, startPoint y: 456, endPoint x: 1459, endPoint y: 414, distance: 308.9
click at [1488, 407] on main "Nexemo / All Products / / / FRK660" at bounding box center [780, 744] width 1560 height 1182
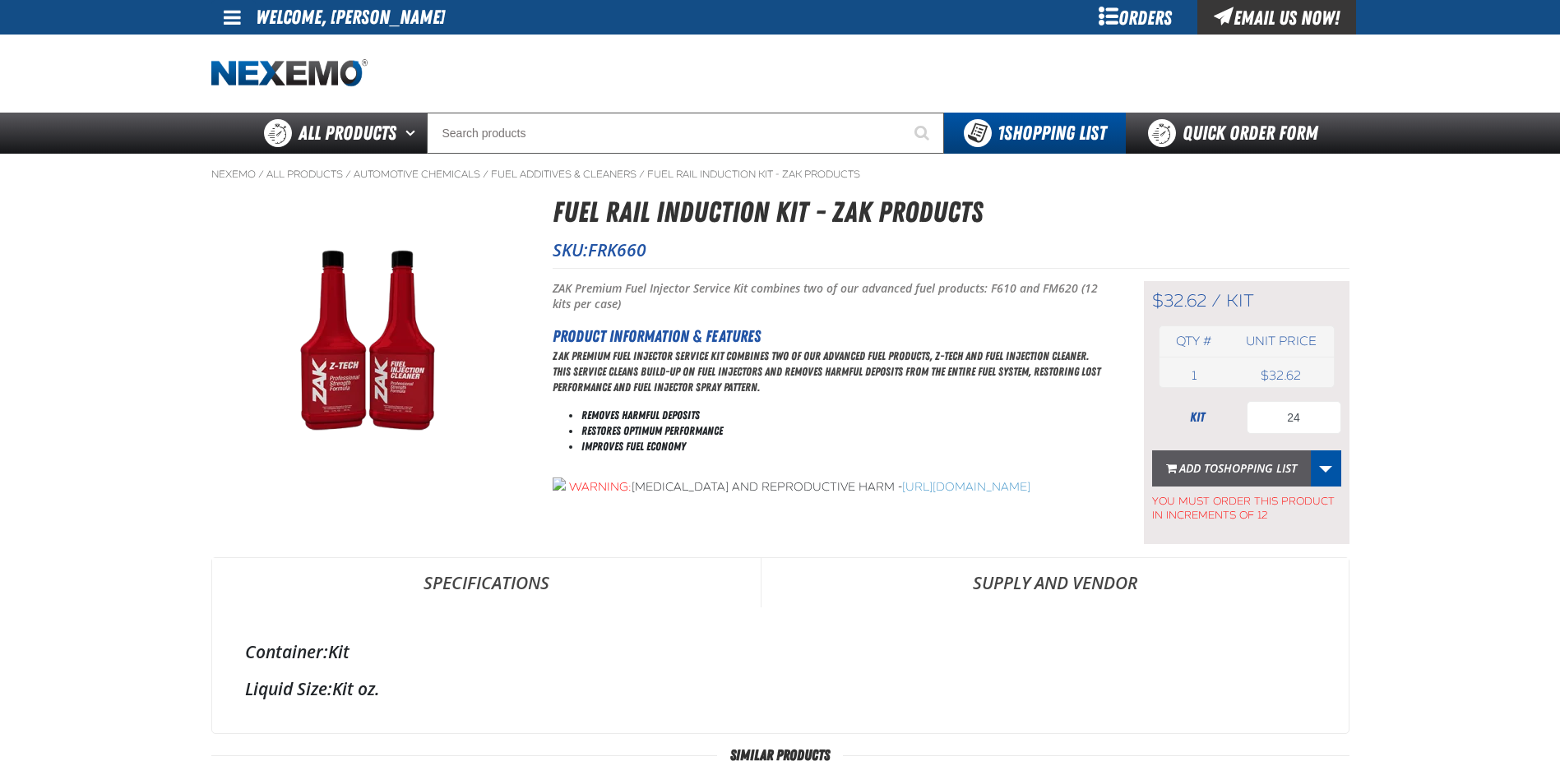
click at [1228, 470] on span "Shopping List" at bounding box center [1256, 468] width 79 height 15
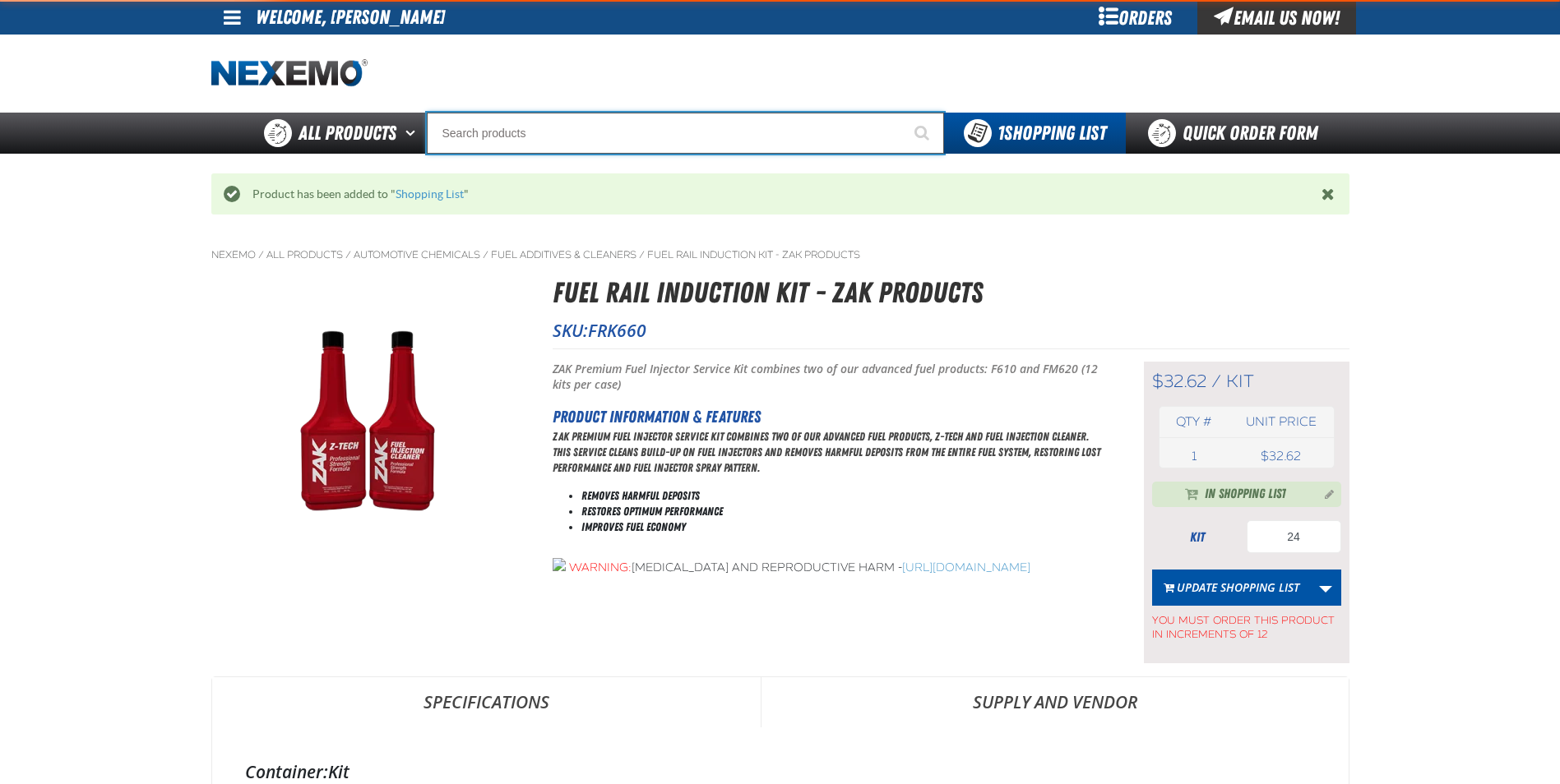
click at [558, 137] on input "Search" at bounding box center [685, 133] width 517 height 41
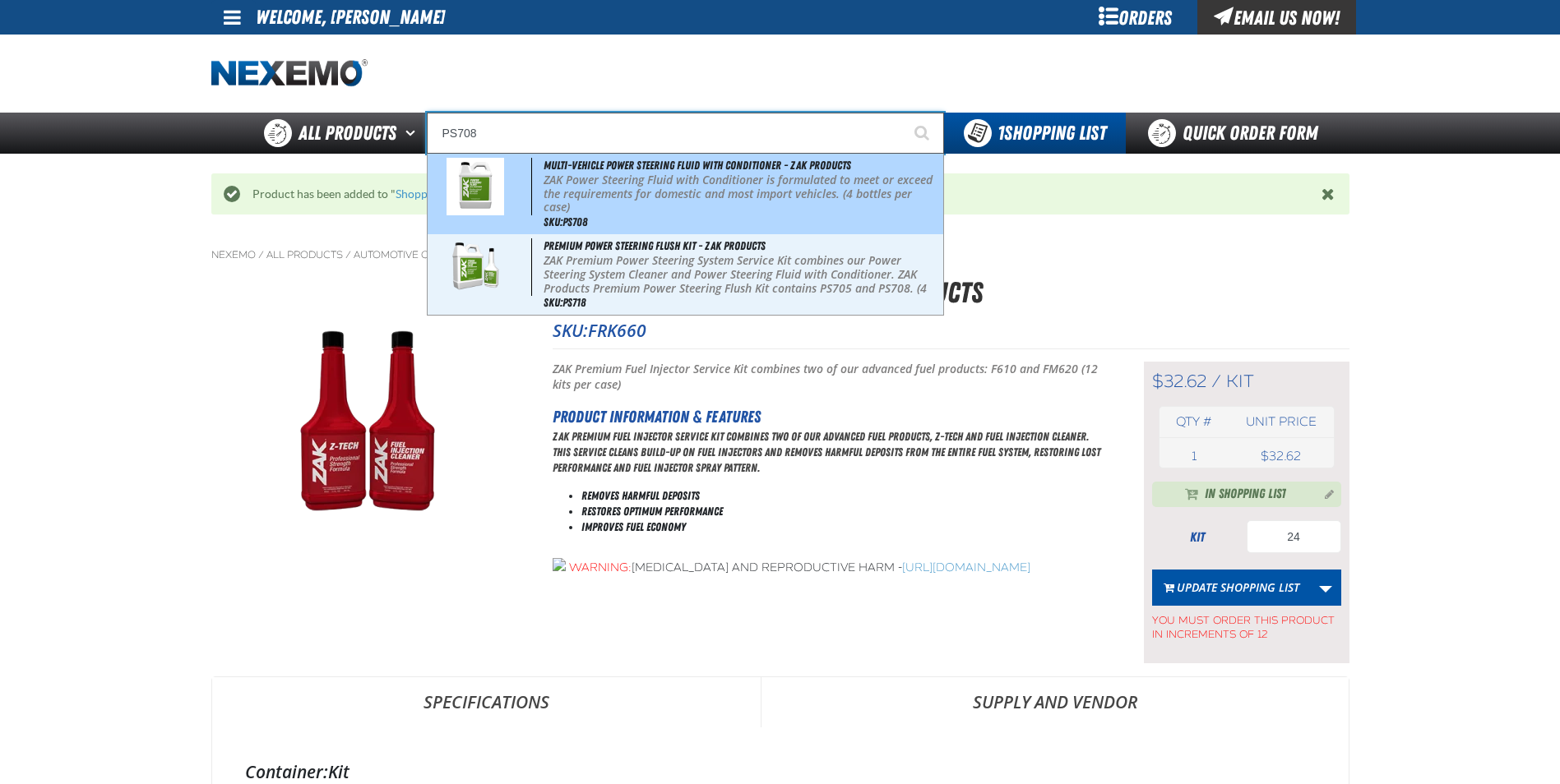
click at [603, 205] on p "ZAK Power Steering Fluid with Conditioner is formulated to meet or exceed the r…" at bounding box center [741, 194] width 395 height 41
type input "Multi-Vehicle Power Steering Fluid with Conditioner - ZAK Products"
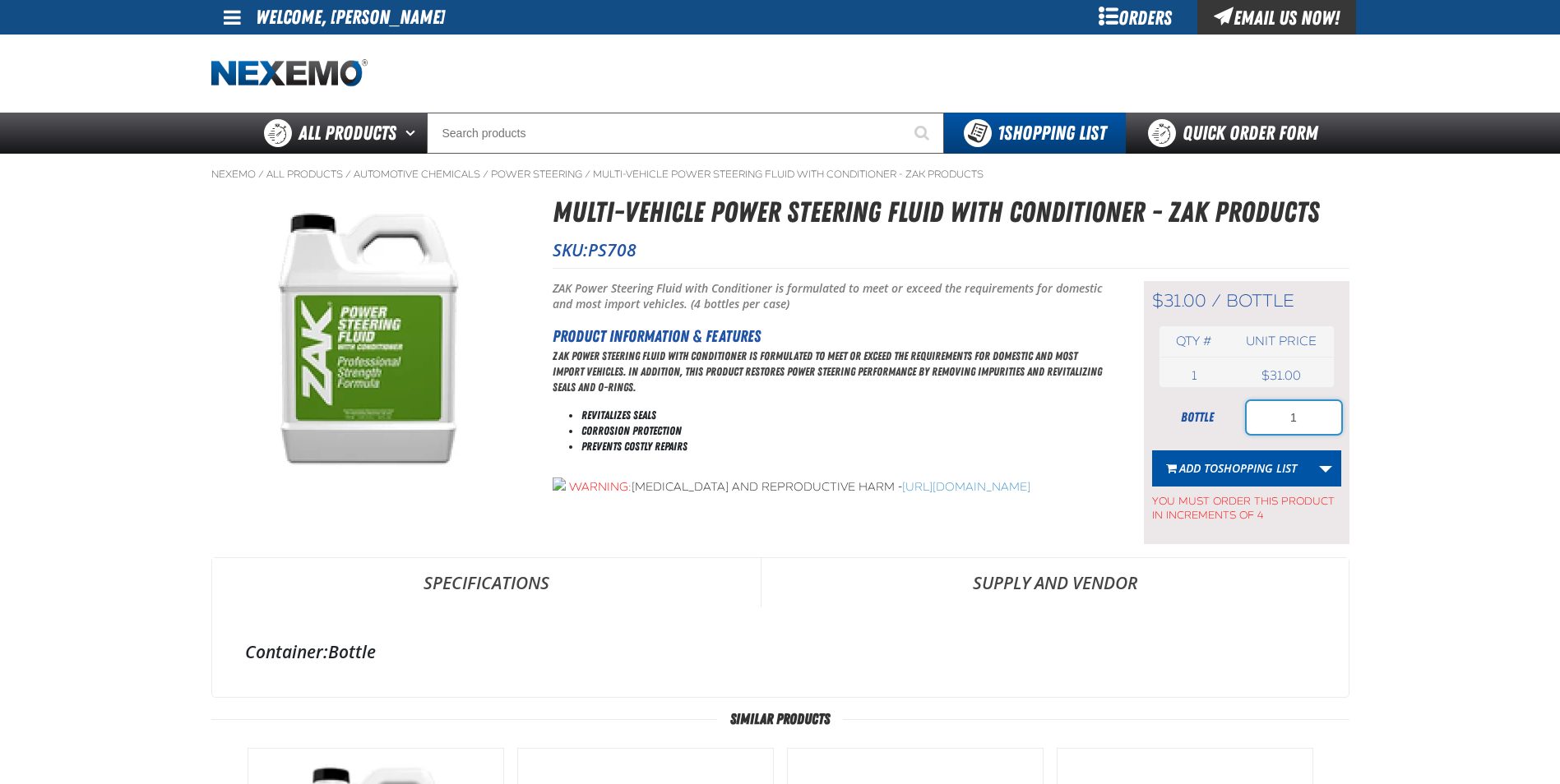
drag, startPoint x: 1327, startPoint y: 409, endPoint x: 1252, endPoint y: 422, distance: 76.1
click at [1252, 422] on input "1" at bounding box center [1294, 417] width 95 height 33
click at [1326, 417] on input "4" at bounding box center [1294, 417] width 95 height 33
click at [1257, 419] on input "4" at bounding box center [1294, 417] width 95 height 33
type input "4"
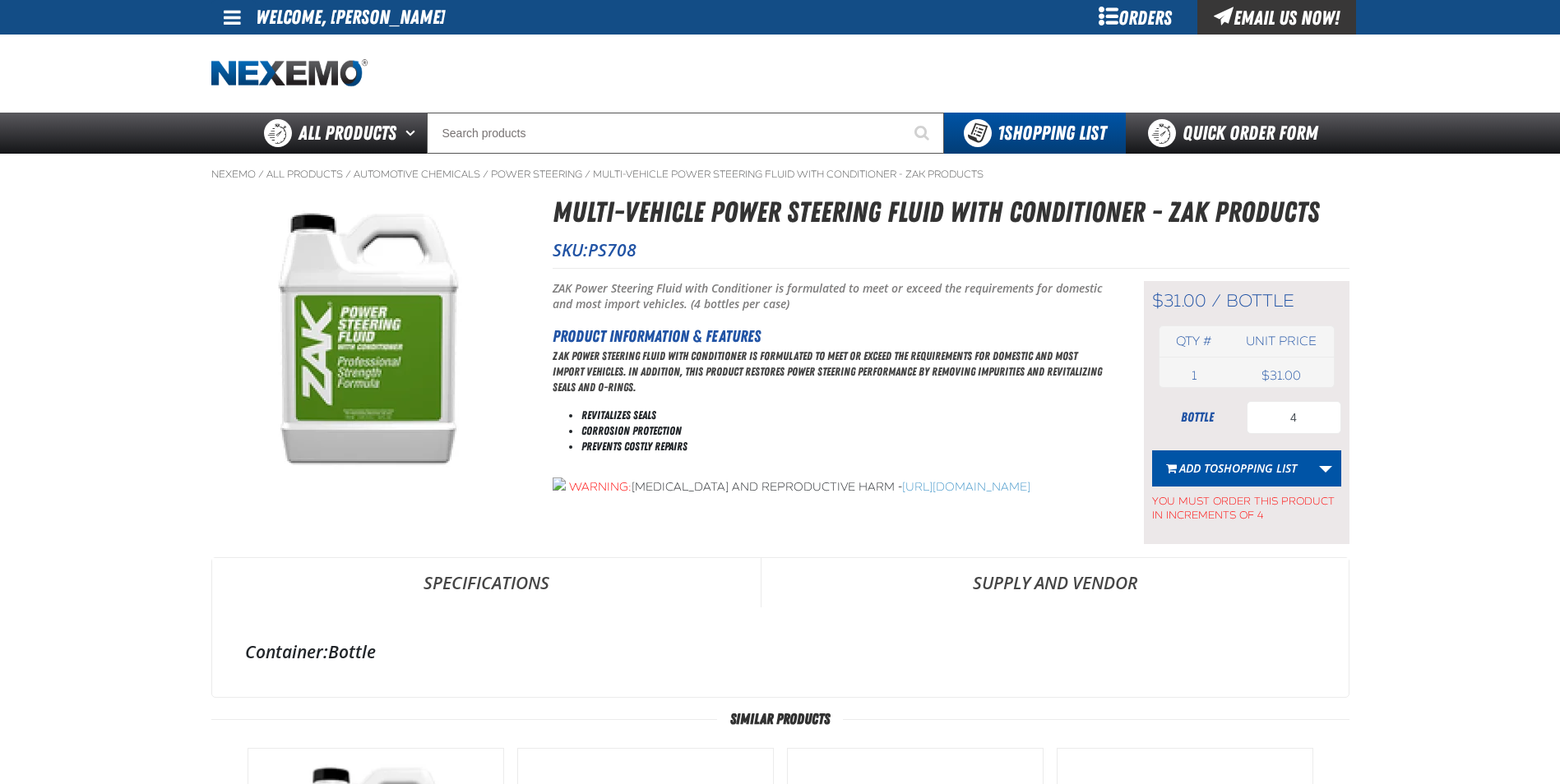
click at [1430, 394] on main "Nexemo / All Products / / / PS708" at bounding box center [780, 707] width 1560 height 1108
click at [1251, 476] on button "Add to Shopping List" at bounding box center [1231, 468] width 159 height 36
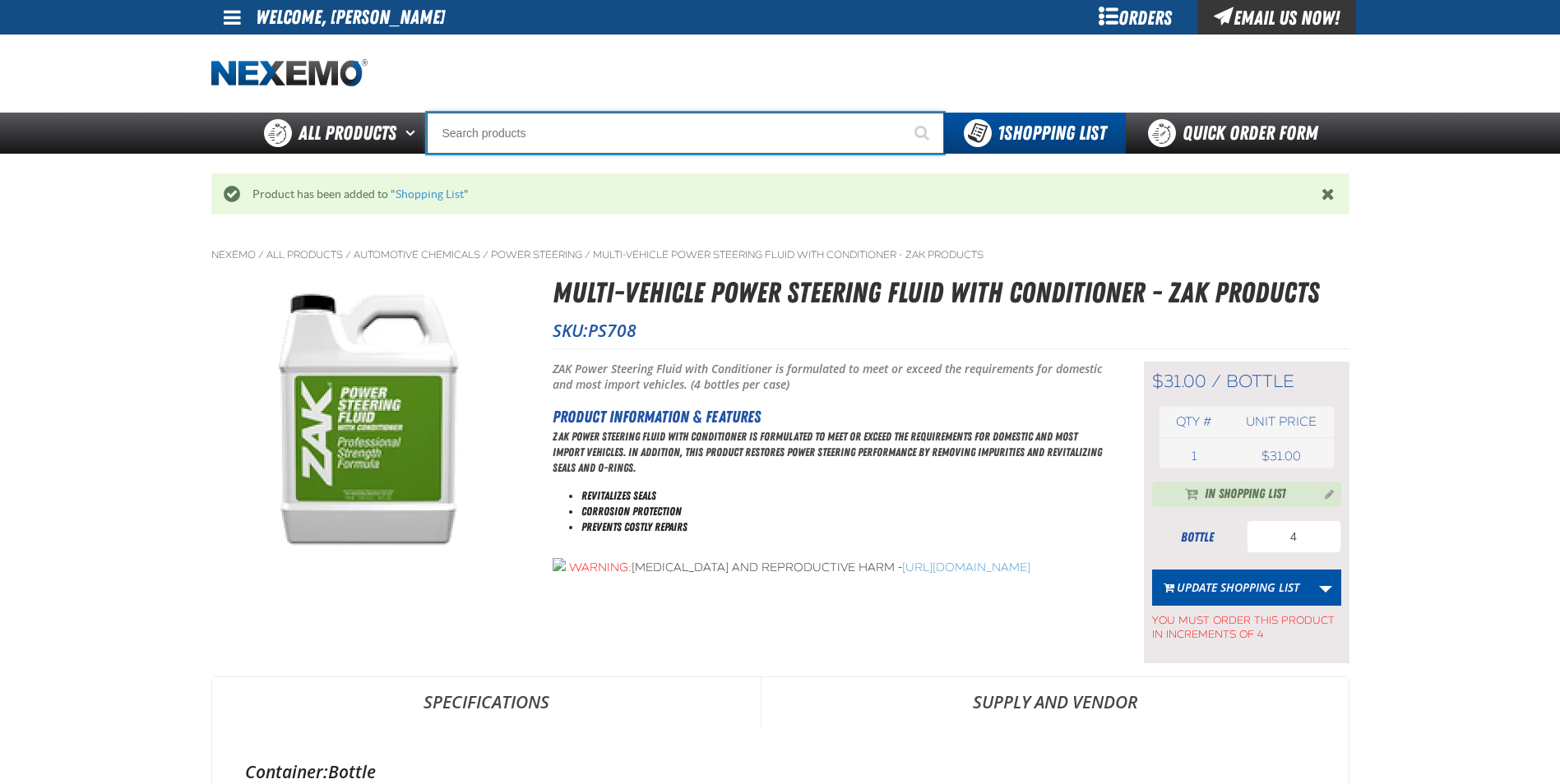
click at [661, 137] on input "Search" at bounding box center [685, 133] width 517 height 41
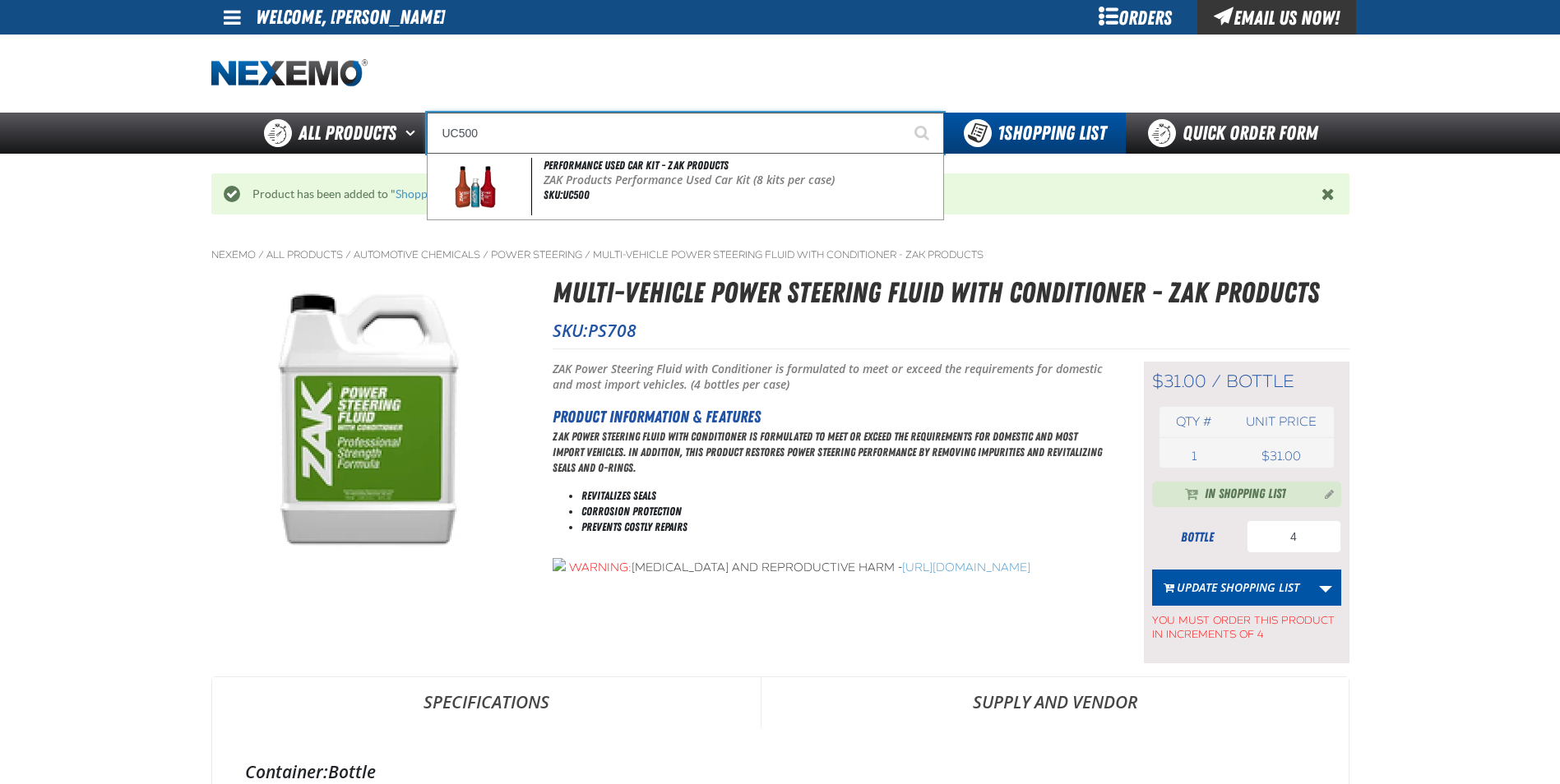
type input "UC500"
click at [903, 113] on button "Start Searching" at bounding box center [923, 133] width 41 height 41
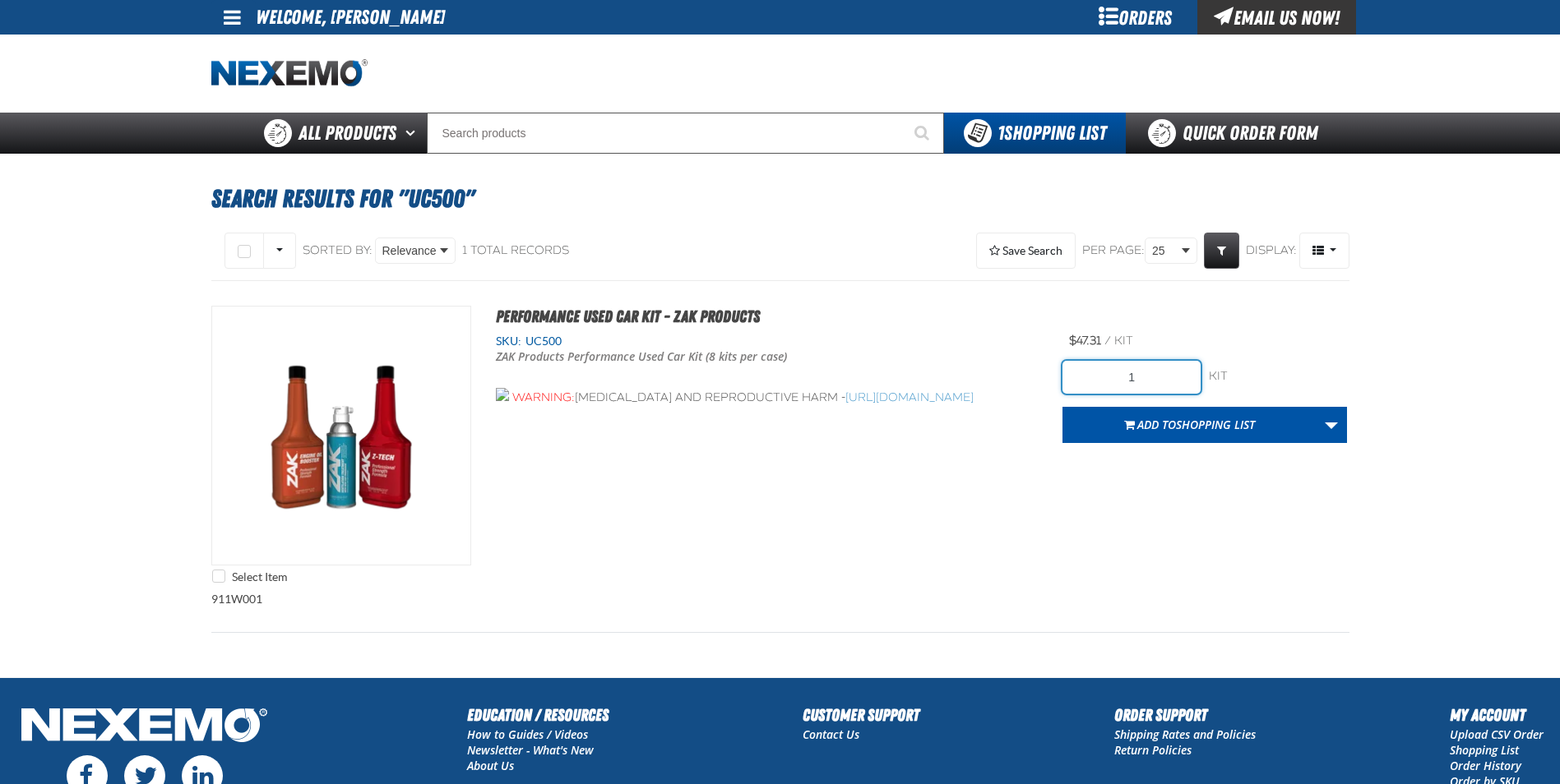
click at [1159, 375] on input "1" at bounding box center [1131, 377] width 138 height 33
click at [1158, 375] on input "1" at bounding box center [1131, 377] width 138 height 33
type input "40"
click at [1335, 355] on div "40 kit kit Add to Shopping List Create New Shopping List Add to Shopping List" at bounding box center [1205, 396] width 285 height 94
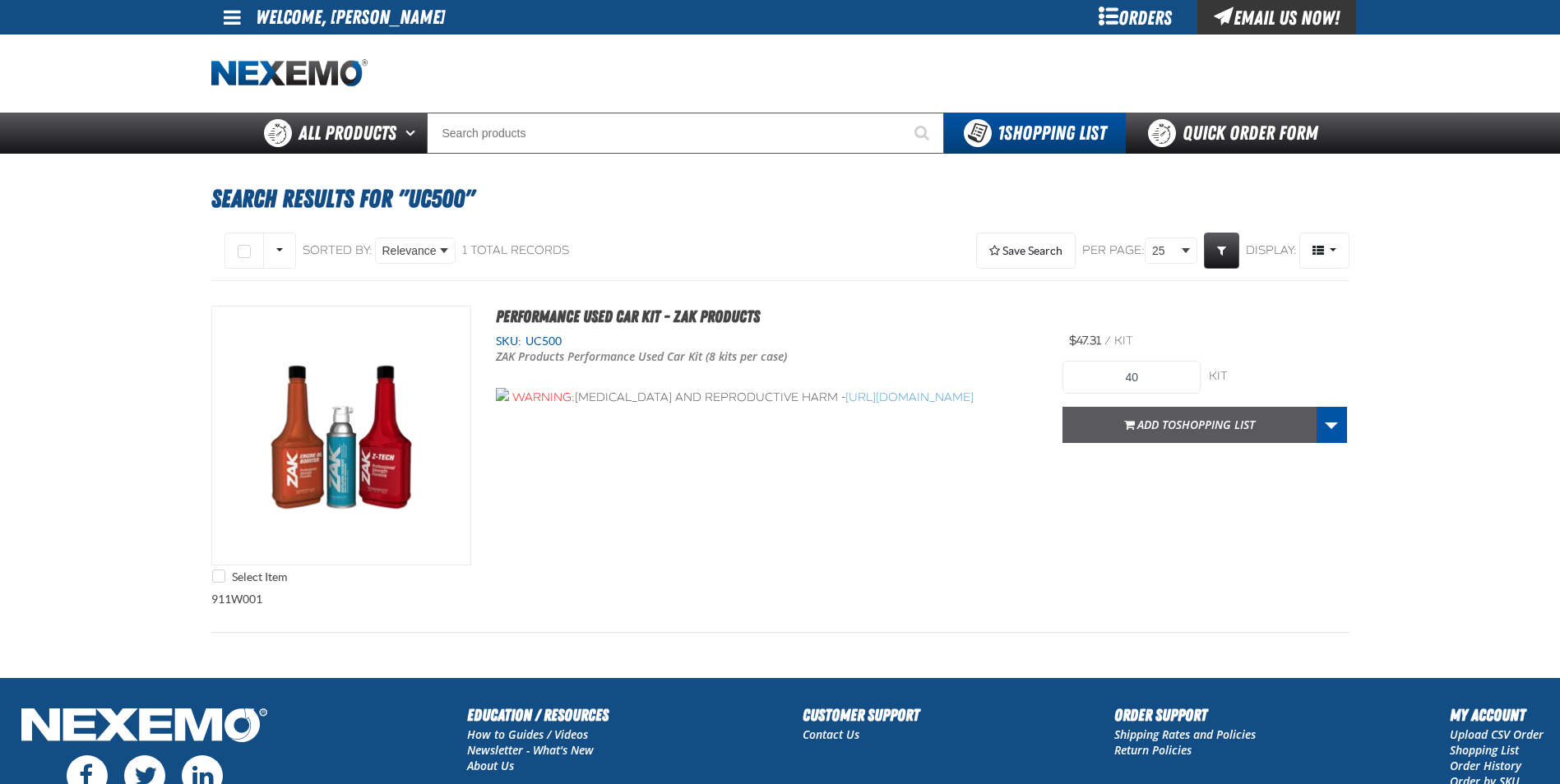
click at [1186, 425] on span "Shopping List" at bounding box center [1215, 425] width 79 height 15
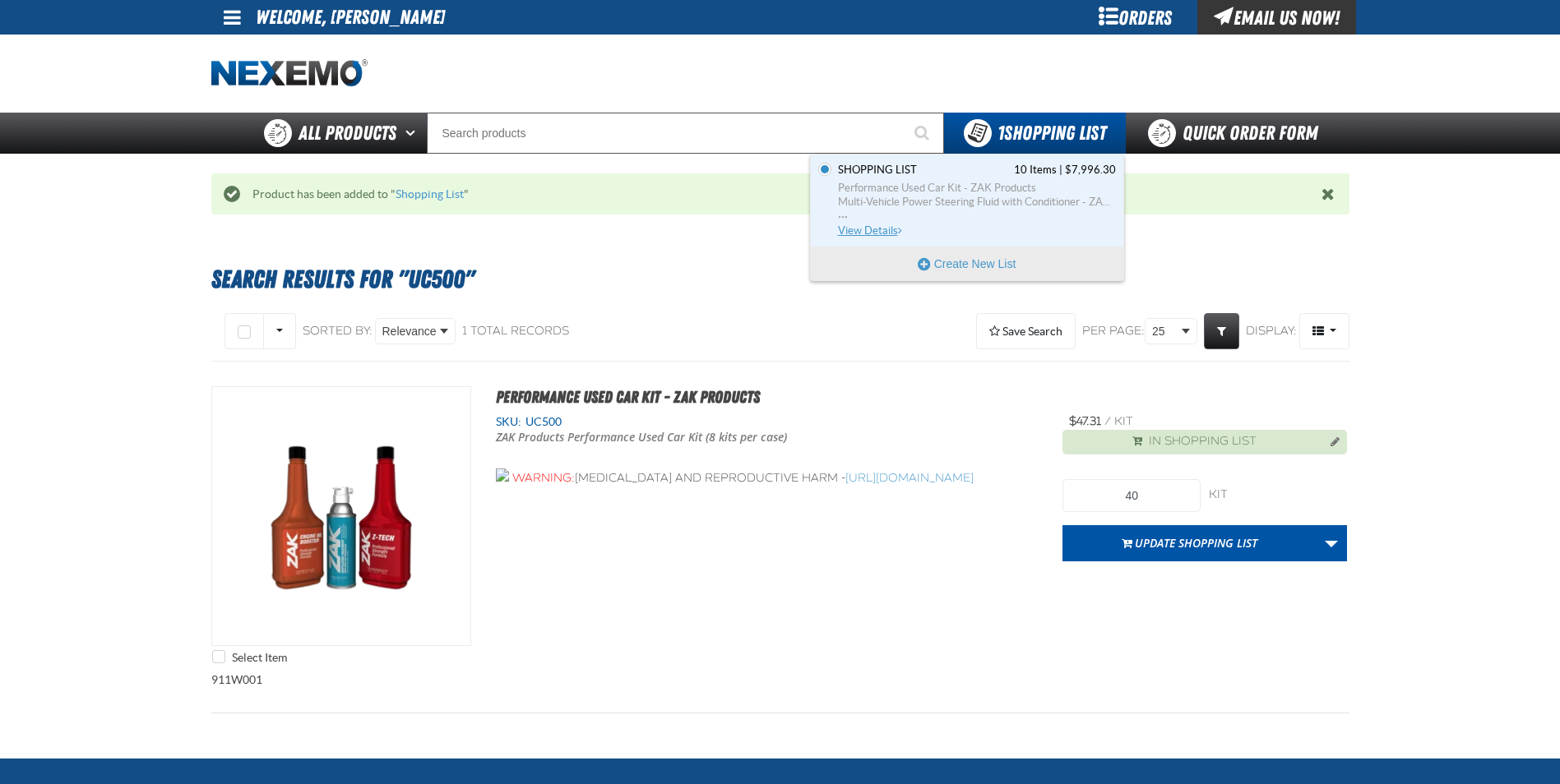
click at [853, 235] on span "View Details" at bounding box center [871, 231] width 67 height 13
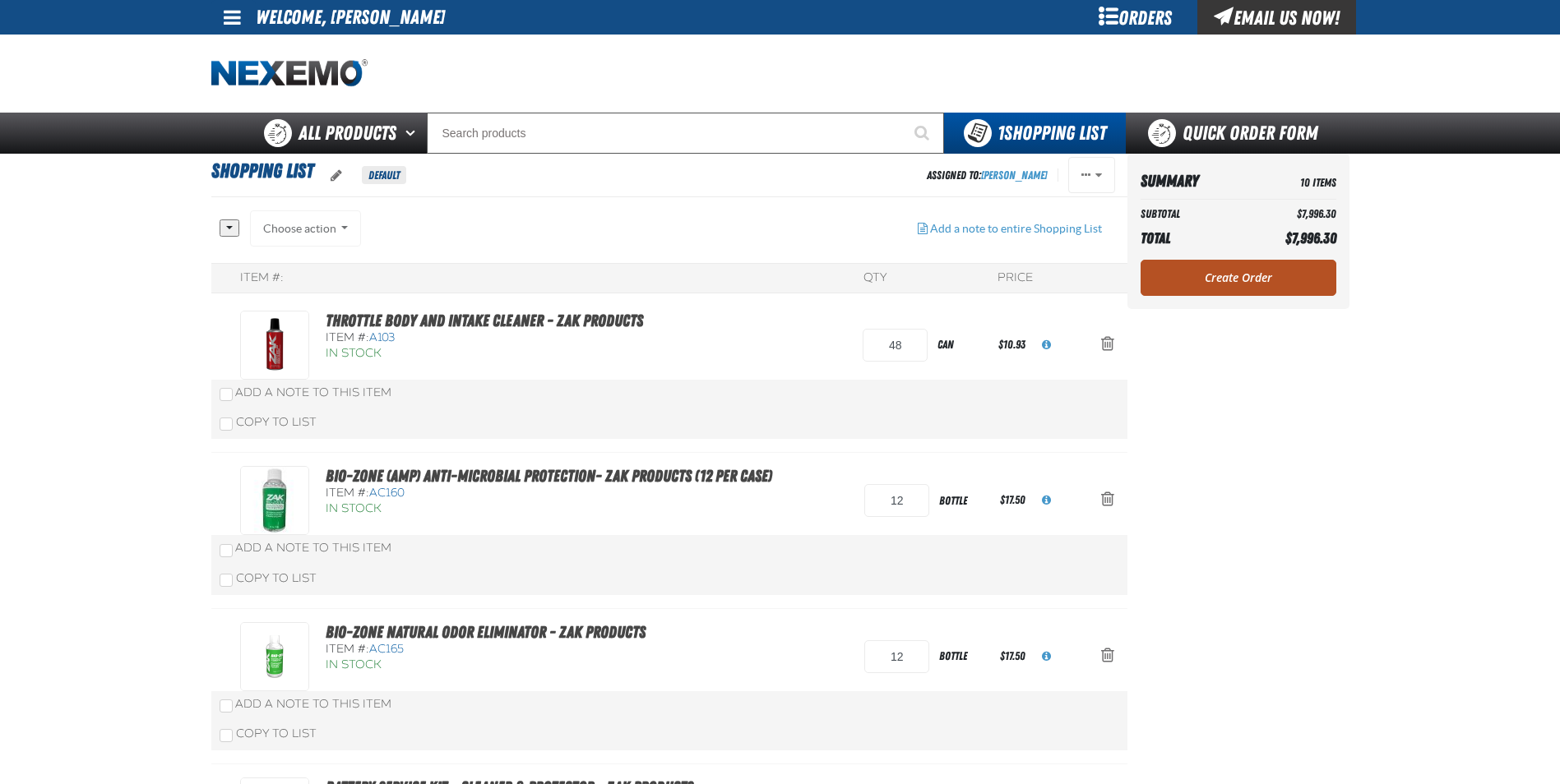
click at [1254, 289] on link "Create Order" at bounding box center [1238, 277] width 196 height 36
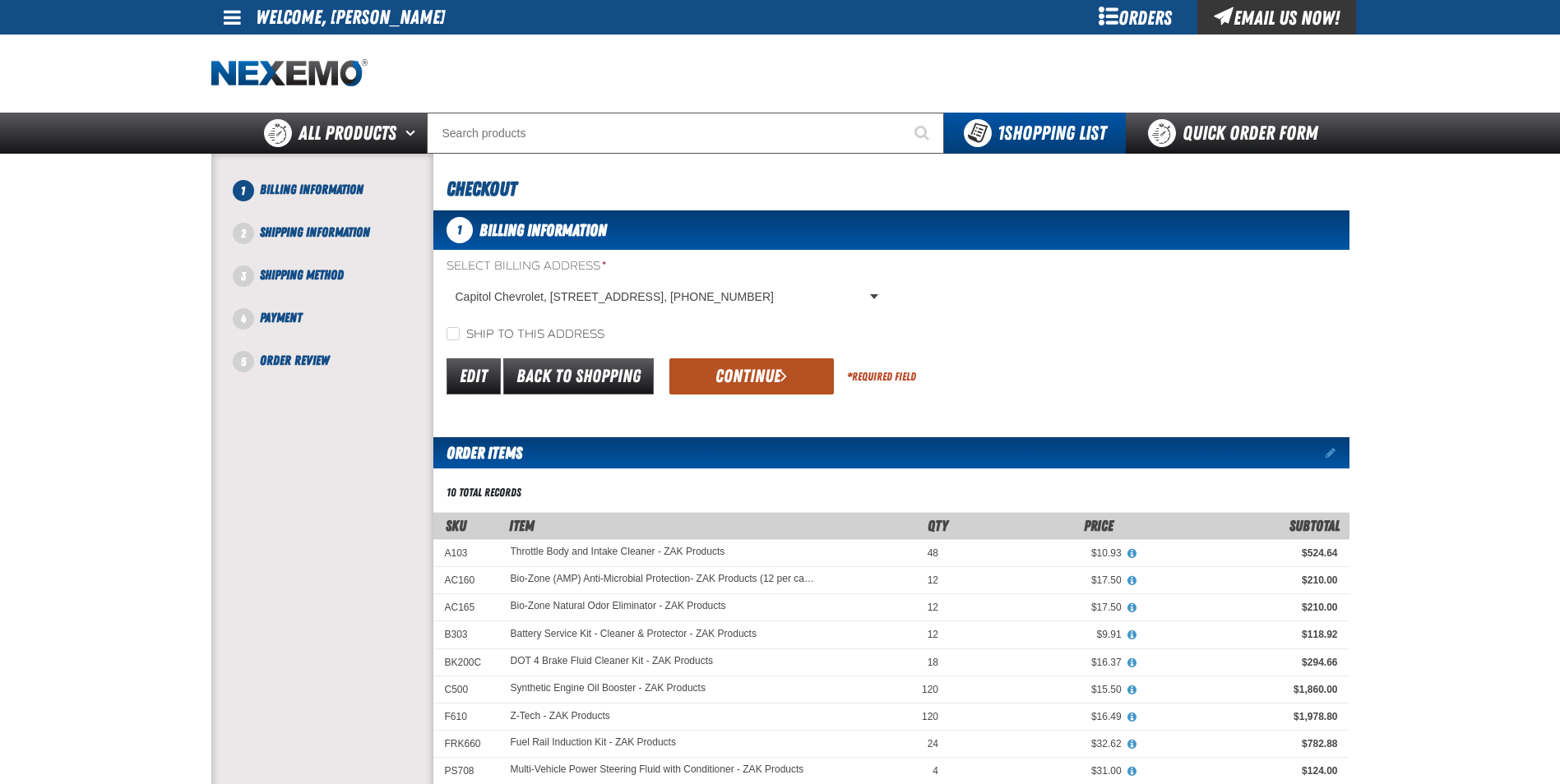
click at [725, 375] on button "Continue" at bounding box center [751, 376] width 164 height 36
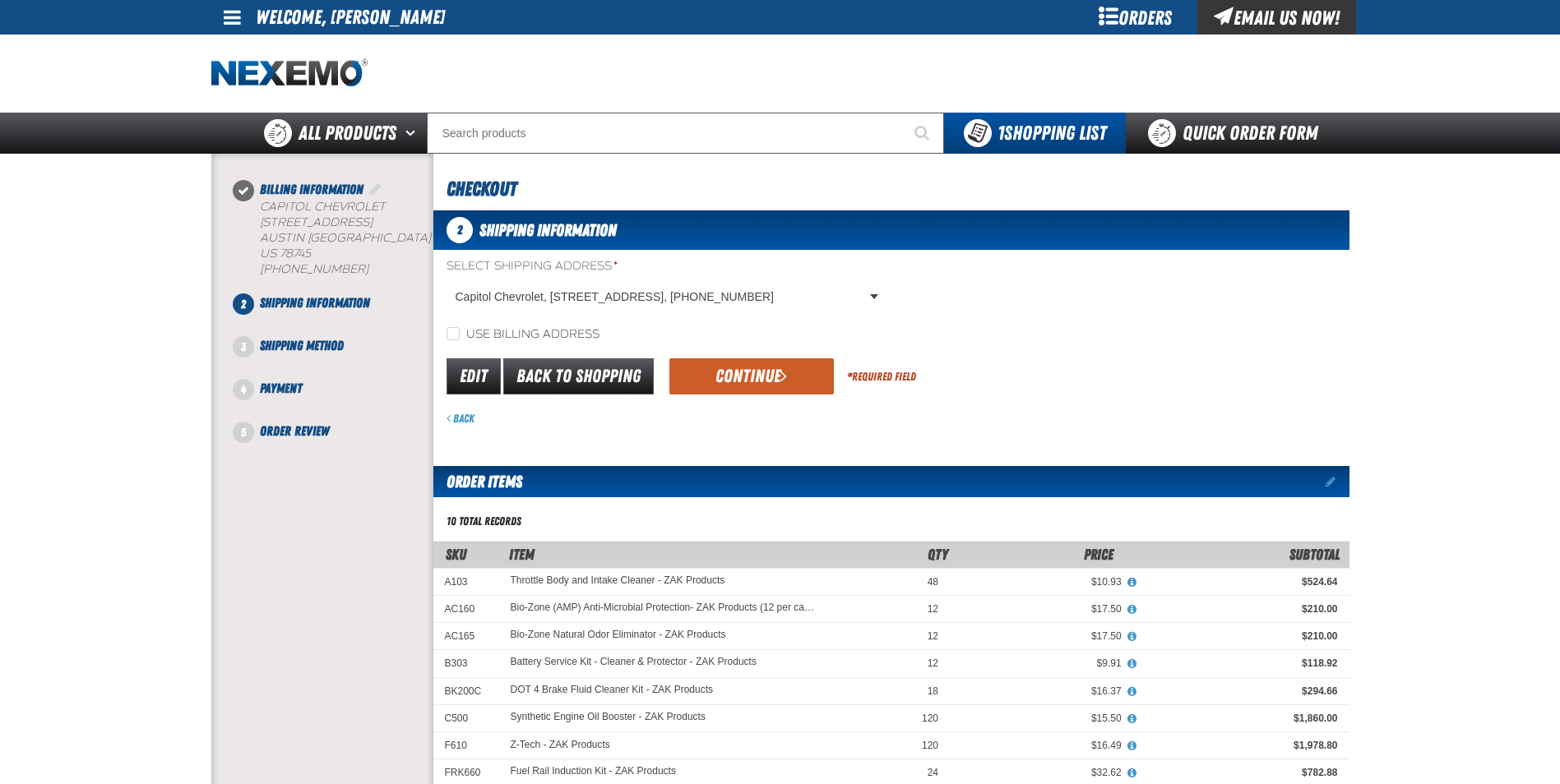
click at [725, 375] on button "Continue" at bounding box center [751, 376] width 164 height 36
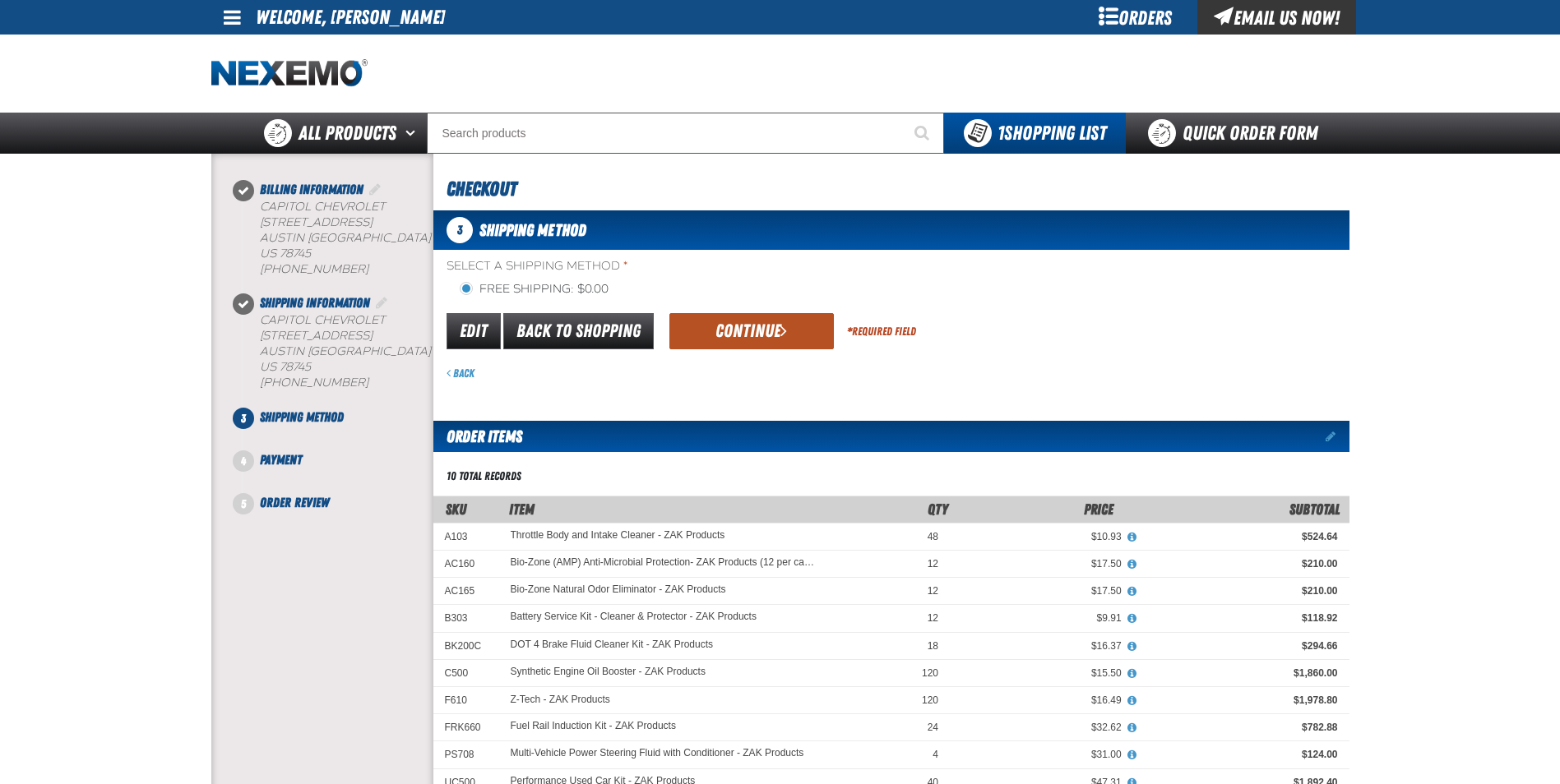
click at [722, 340] on button "Continue" at bounding box center [751, 331] width 164 height 36
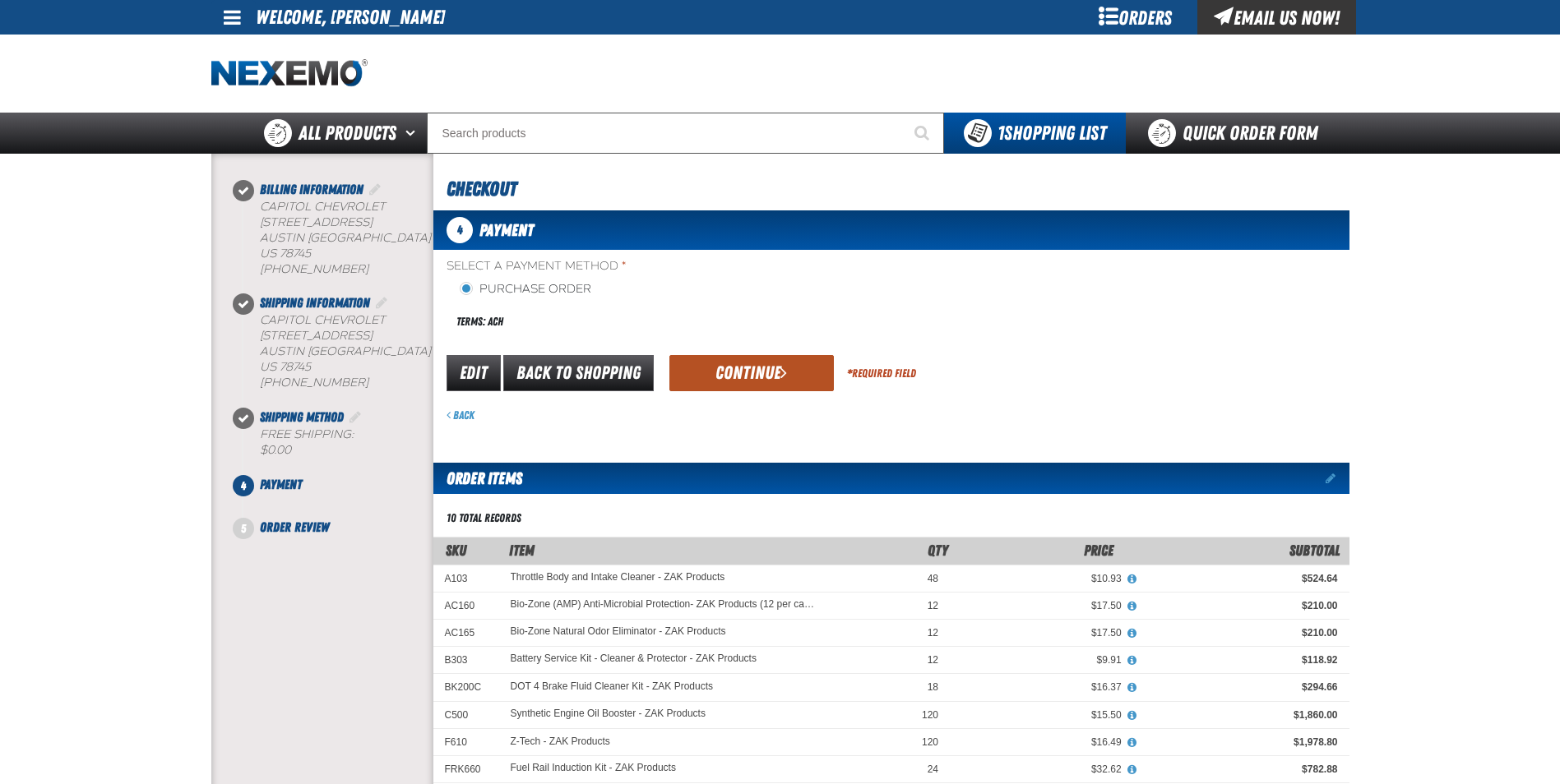
click at [711, 370] on button "Continue" at bounding box center [751, 373] width 164 height 36
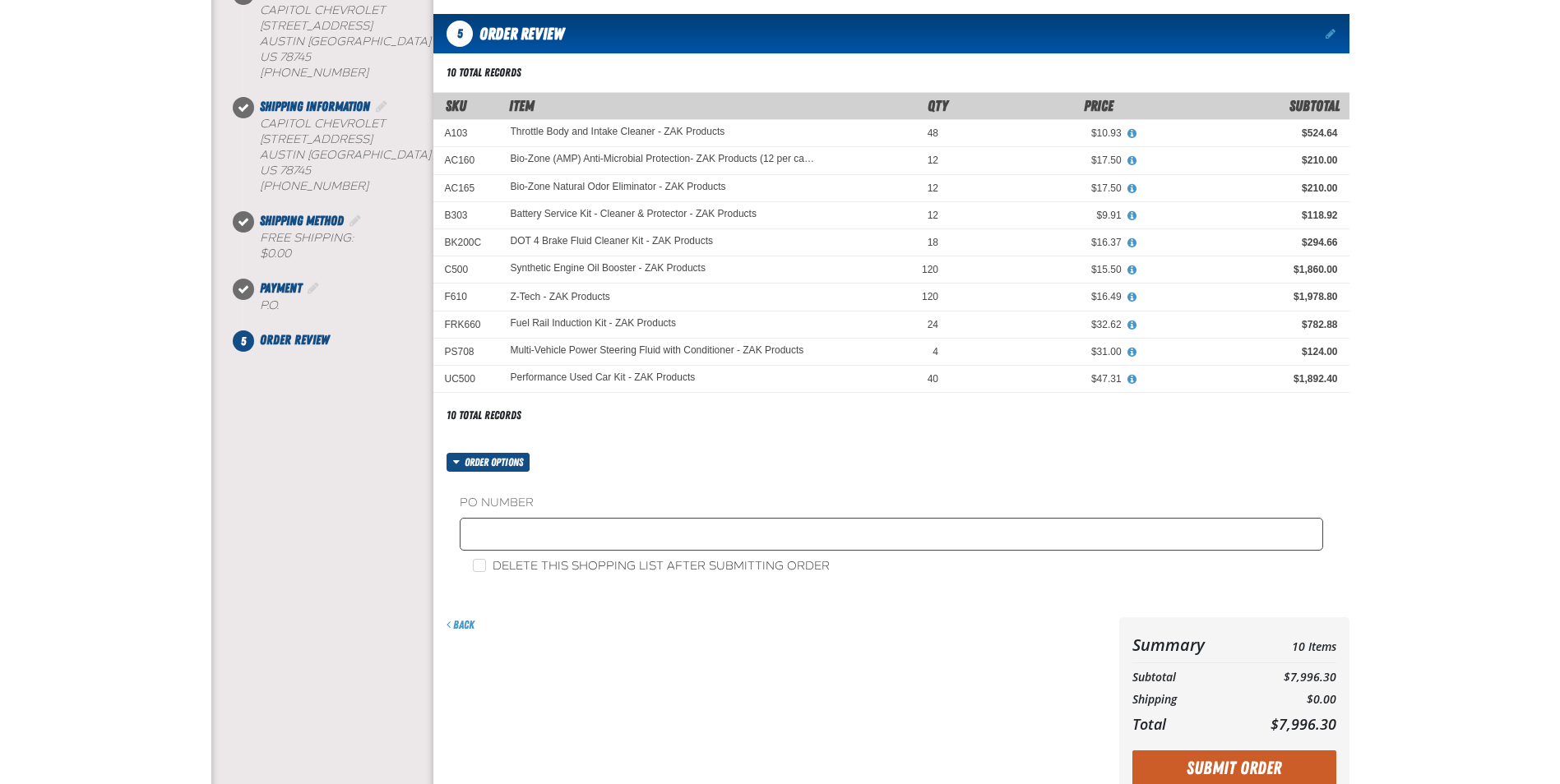
scroll to position [411, 0]
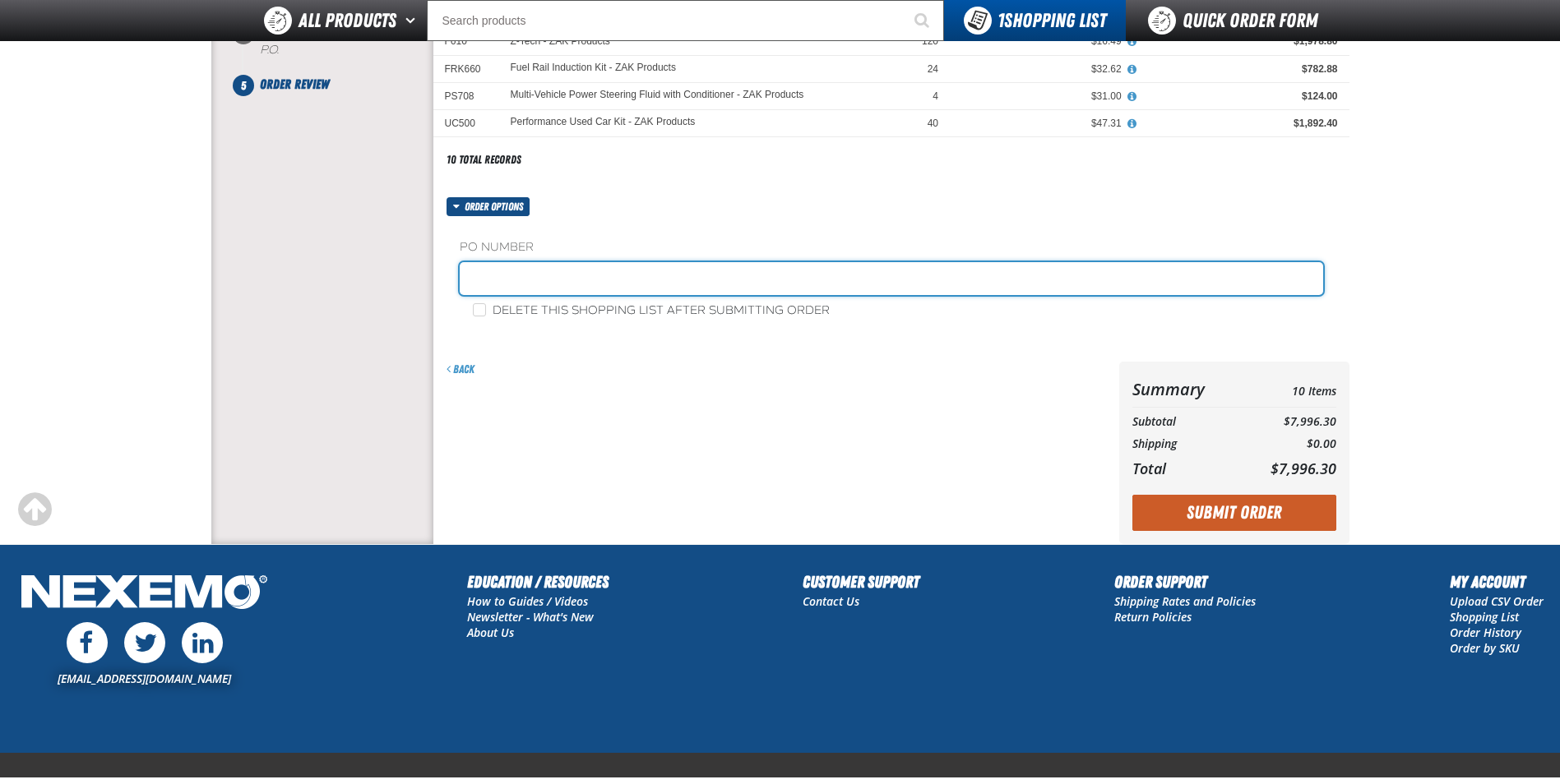
click at [549, 284] on input "text" at bounding box center [891, 278] width 863 height 33
type input "GARY MILLER"
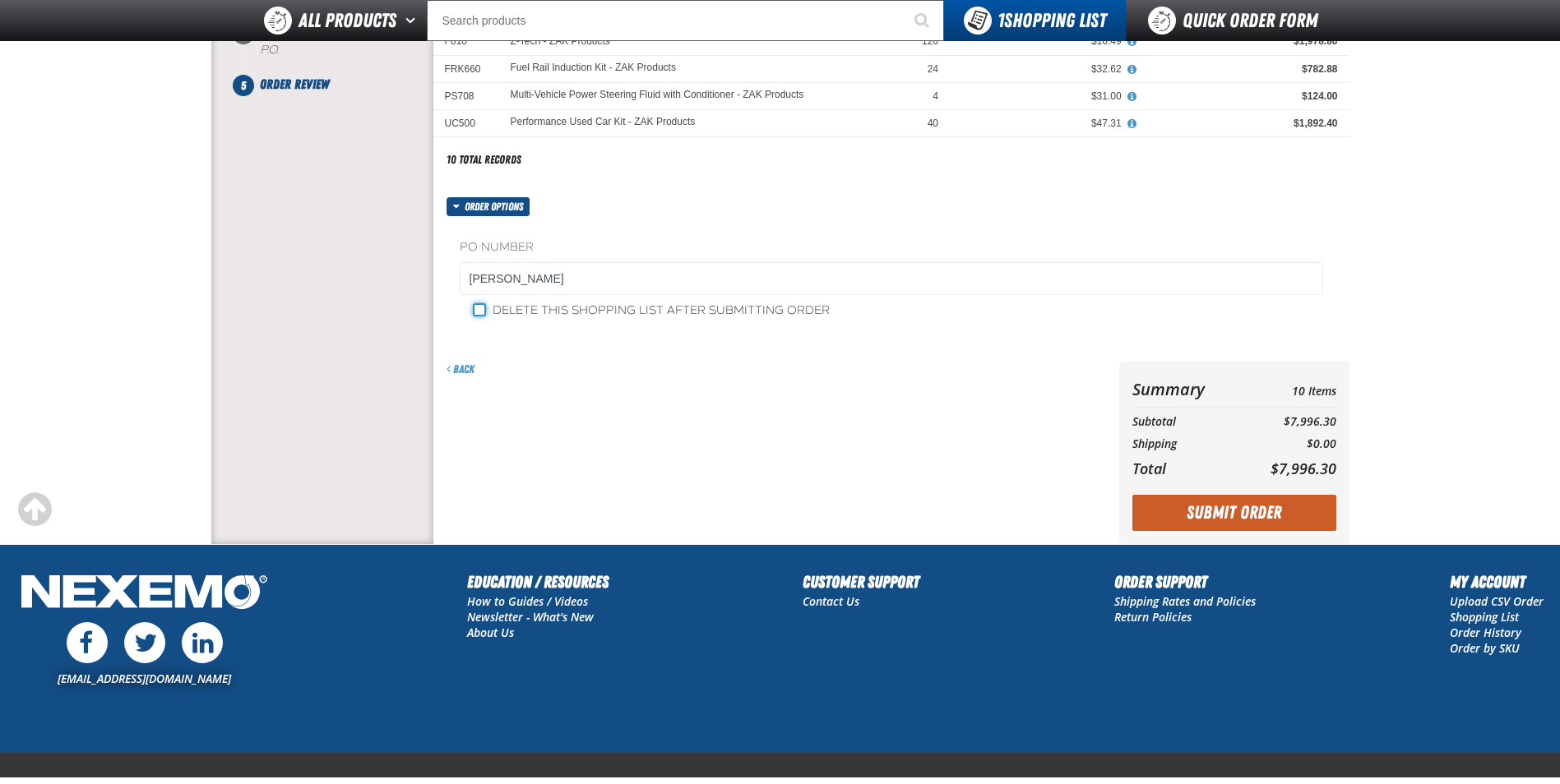
click at [476, 311] on input "Delete this shopping list after submitting order" at bounding box center [480, 310] width 14 height 14
checkbox input "true"
click at [1234, 521] on button "Submit Order" at bounding box center [1234, 513] width 204 height 36
